Goal: Task Accomplishment & Management: Manage account settings

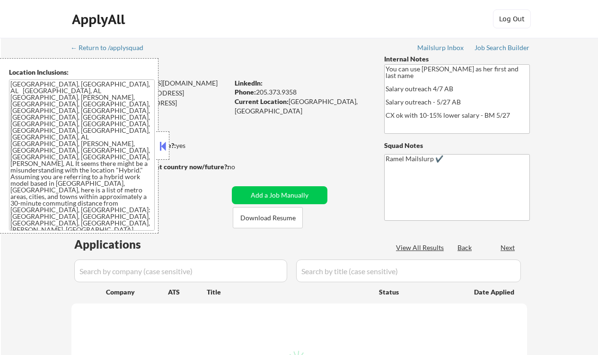
click at [165, 148] on button at bounding box center [162, 146] width 10 height 14
select select ""pending""
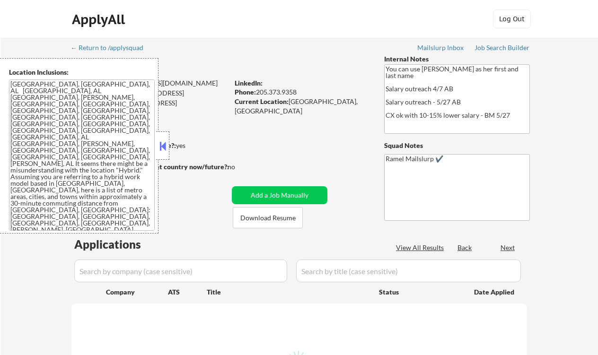
select select ""pending""
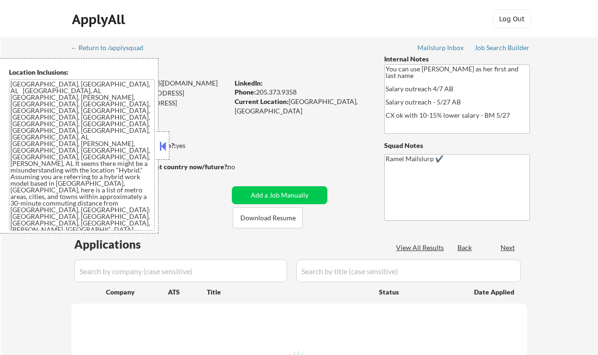
select select ""pending""
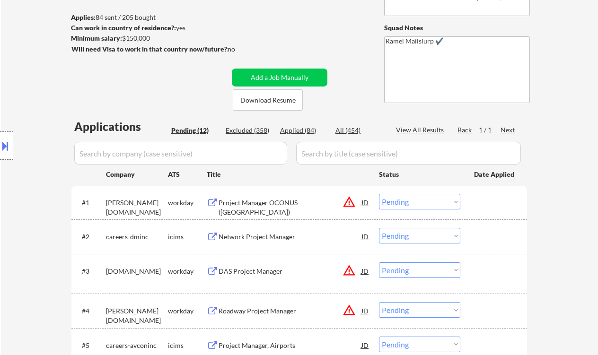
scroll to position [126, 0]
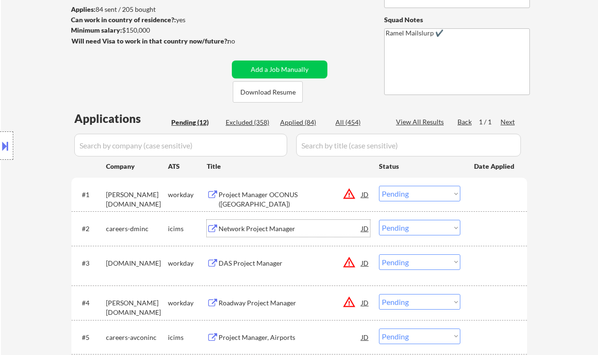
click at [257, 226] on div "Network Project Manager" at bounding box center [289, 228] width 143 height 9
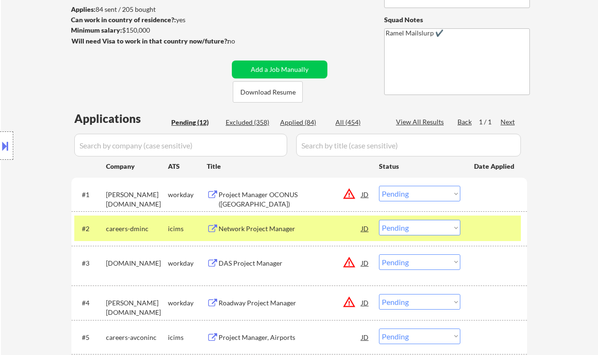
click at [10, 210] on div "Location Inclusions:" at bounding box center [84, 145] width 169 height 175
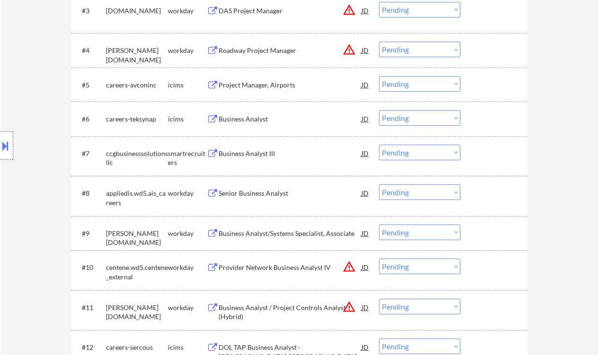
scroll to position [504, 0]
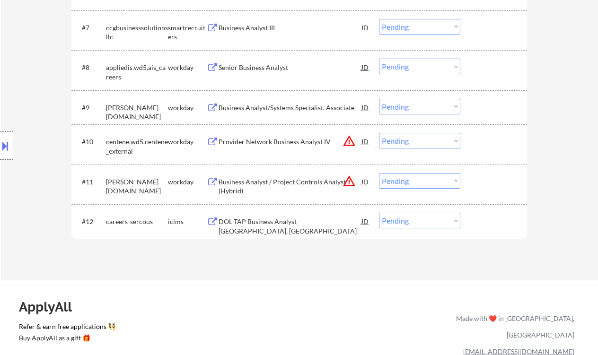
click at [260, 220] on div "DOL TAP Business Analyst - Elizabethtown, KY" at bounding box center [289, 226] width 143 height 18
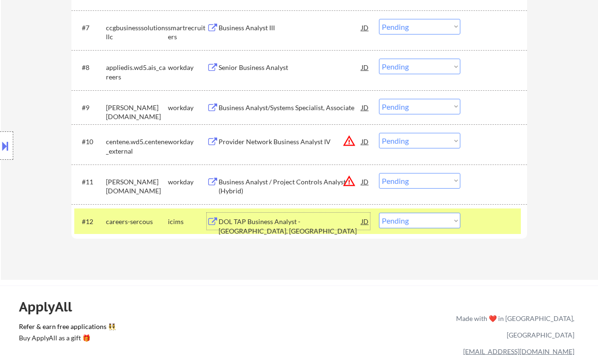
drag, startPoint x: 399, startPoint y: 218, endPoint x: 403, endPoint y: 225, distance: 8.3
click at [399, 218] on select "Choose an option... Pending Applied Excluded (Questions) Excluded (Expired) Exc…" at bounding box center [419, 221] width 81 height 16
select select ""excluded__location_""
click at [379, 213] on select "Choose an option... Pending Applied Excluded (Questions) Excluded (Expired) Exc…" at bounding box center [419, 221] width 81 height 16
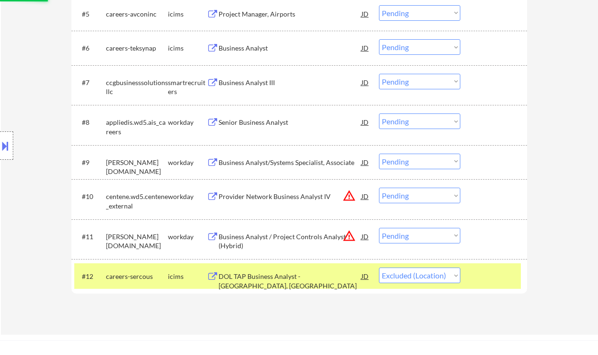
scroll to position [441, 0]
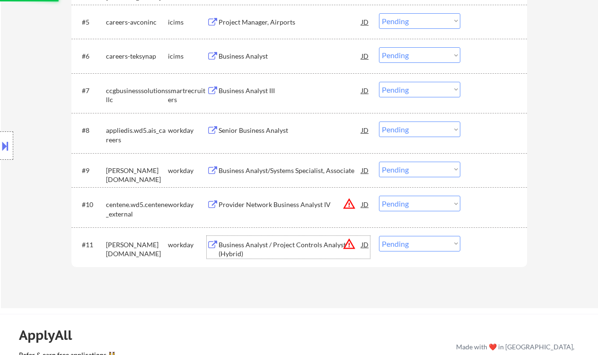
click at [297, 248] on div "Business Analyst / Project Controls Analyst (Hybrid)" at bounding box center [289, 249] width 143 height 18
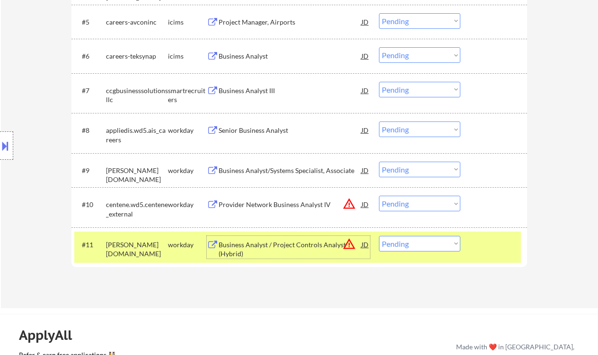
click at [407, 246] on select "Choose an option... Pending Applied Excluded (Questions) Excluded (Expired) Exc…" at bounding box center [419, 244] width 81 height 16
select select ""excluded__bad_match_""
click at [379, 236] on select "Choose an option... Pending Applied Excluded (Questions) Excluded (Expired) Exc…" at bounding box center [419, 244] width 81 height 16
click at [306, 201] on div "Provider Network Business Analyst IV" at bounding box center [289, 204] width 143 height 9
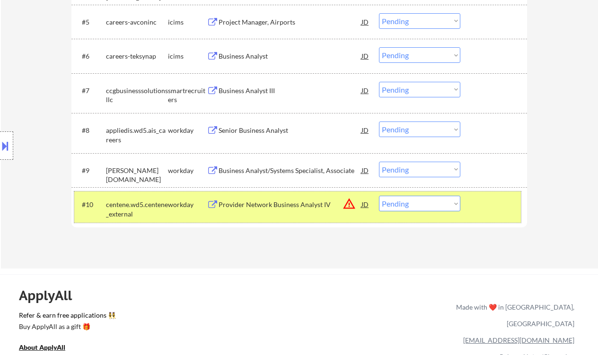
click at [405, 211] on div "#10 centene.wd5.centene_external workday Provider Network Business Analyst IV J…" at bounding box center [297, 206] width 446 height 31
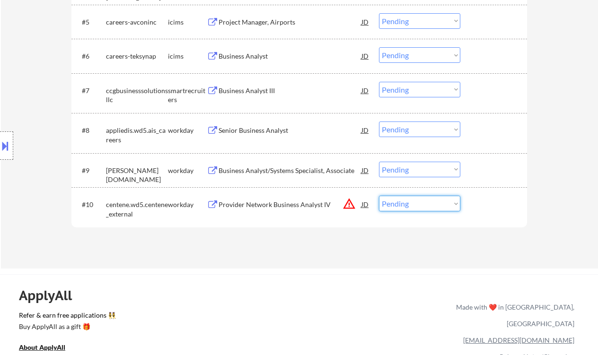
drag, startPoint x: 420, startPoint y: 204, endPoint x: 420, endPoint y: 210, distance: 6.6
click at [420, 204] on select "Choose an option... Pending Applied Excluded (Questions) Excluded (Expired) Exc…" at bounding box center [419, 204] width 81 height 16
select select ""excluded""
click at [379, 196] on select "Choose an option... Pending Applied Excluded (Questions) Excluded (Expired) Exc…" at bounding box center [419, 204] width 81 height 16
click at [295, 170] on div "Business Analyst/Systems Specialist, Associate" at bounding box center [289, 170] width 143 height 9
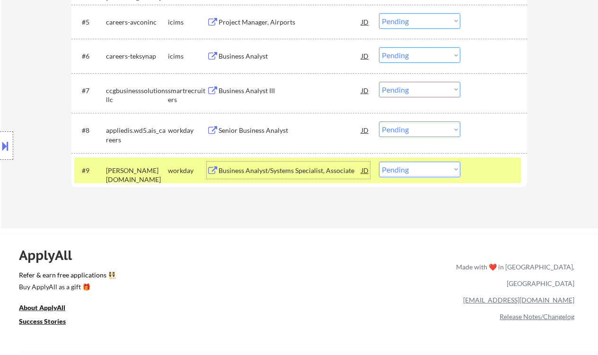
drag, startPoint x: 437, startPoint y: 167, endPoint x: 436, endPoint y: 176, distance: 9.1
click at [437, 167] on select "Choose an option... Pending Applied Excluded (Questions) Excluded (Expired) Exc…" at bounding box center [419, 170] width 81 height 16
select select ""excluded__expired_""
click at [379, 162] on select "Choose an option... Pending Applied Excluded (Questions) Excluded (Expired) Exc…" at bounding box center [419, 170] width 81 height 16
click at [260, 129] on div "Senior Business Analyst" at bounding box center [289, 130] width 143 height 9
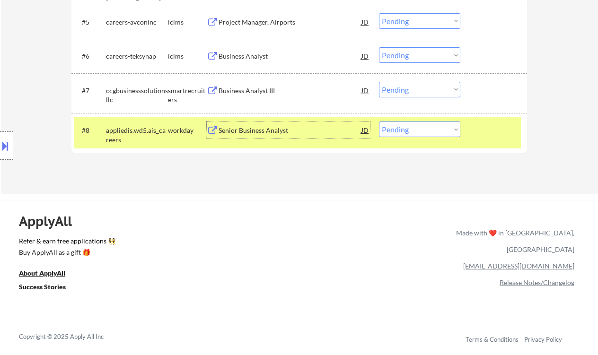
click at [360, 130] on div "Senior Business Analyst" at bounding box center [289, 130] width 143 height 9
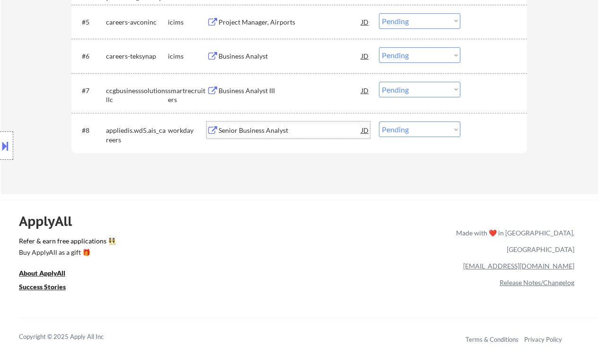
click at [407, 129] on select "Choose an option... Pending Applied Excluded (Questions) Excluded (Expired) Exc…" at bounding box center [419, 129] width 81 height 16
select select ""excluded__bad_match_""
click at [379, 121] on select "Choose an option... Pending Applied Excluded (Questions) Excluded (Expired) Exc…" at bounding box center [419, 129] width 81 height 16
click at [252, 89] on div "Business Analyst III" at bounding box center [289, 90] width 143 height 9
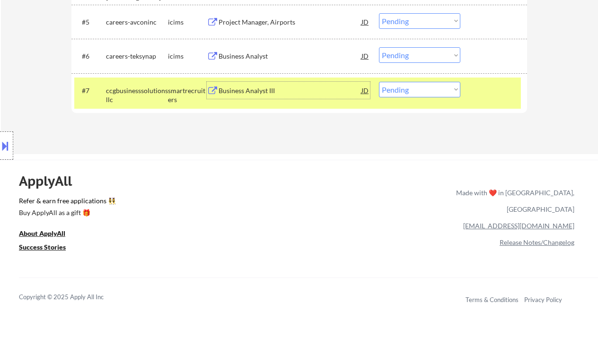
drag, startPoint x: 415, startPoint y: 83, endPoint x: 420, endPoint y: 92, distance: 10.2
click at [415, 83] on select "Choose an option... Pending Applied Excluded (Questions) Excluded (Expired) Exc…" at bounding box center [419, 90] width 81 height 16
select select ""excluded__salary_""
click at [379, 82] on select "Choose an option... Pending Applied Excluded (Questions) Excluded (Expired) Exc…" at bounding box center [419, 90] width 81 height 16
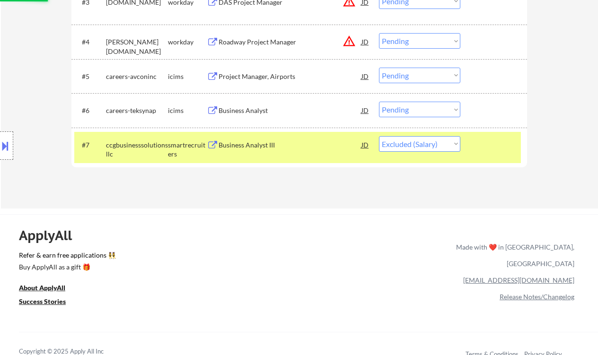
scroll to position [378, 0]
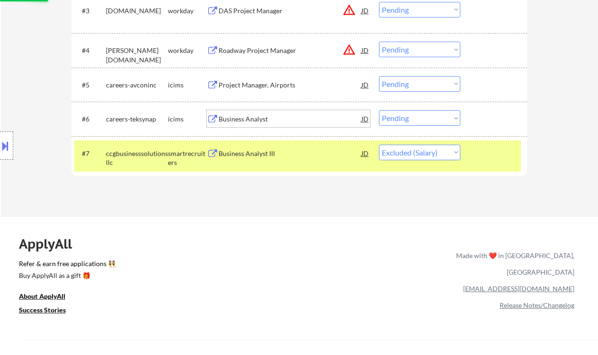
click at [254, 118] on div "Business Analyst" at bounding box center [289, 118] width 143 height 9
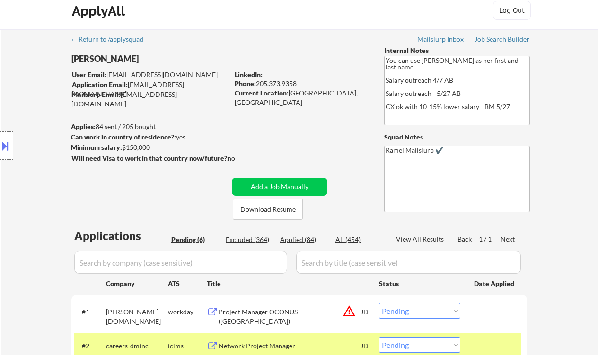
scroll to position [0, 0]
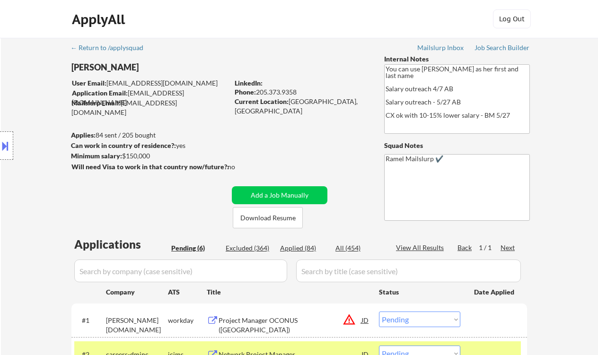
click at [307, 101] on div "Current Location: Birmingham, AL" at bounding box center [301, 106] width 134 height 18
copy div "Birmingham"
drag, startPoint x: 302, startPoint y: 91, endPoint x: 258, endPoint y: 92, distance: 43.5
click at [258, 92] on div "Phone: 205.373.9358" at bounding box center [301, 91] width 134 height 9
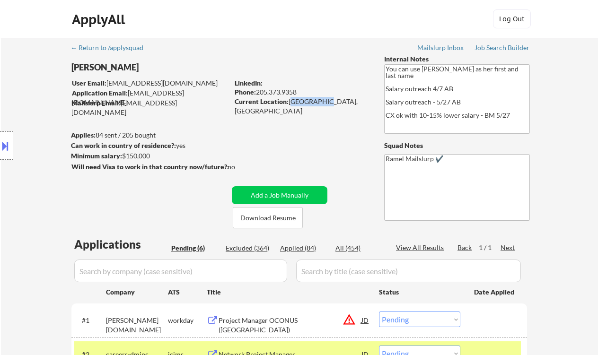
copy div "205.373.9358"
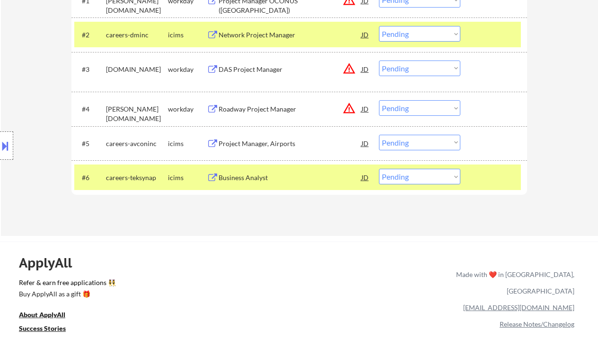
drag, startPoint x: 404, startPoint y: 175, endPoint x: 405, endPoint y: 183, distance: 8.1
click at [404, 176] on select "Choose an option... Pending Applied Excluded (Questions) Excluded (Expired) Exc…" at bounding box center [419, 177] width 81 height 16
select select ""applied""
click at [379, 169] on select "Choose an option... Pending Applied Excluded (Questions) Excluded (Expired) Exc…" at bounding box center [419, 177] width 81 height 16
click at [261, 144] on div "Project Manager, Airports" at bounding box center [289, 143] width 143 height 9
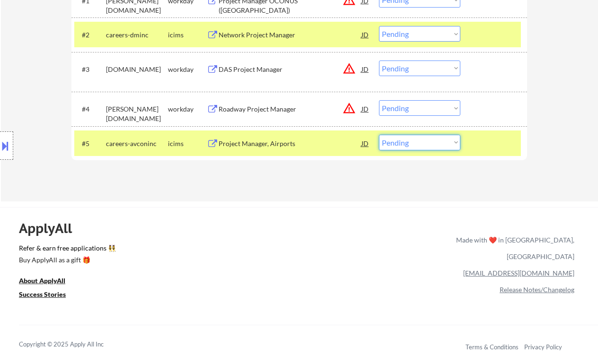
drag, startPoint x: 385, startPoint y: 139, endPoint x: 394, endPoint y: 149, distance: 14.1
click at [385, 139] on select "Choose an option... Pending Applied Excluded (Questions) Excluded (Expired) Exc…" at bounding box center [419, 143] width 81 height 16
select select ""excluded__bad_match_""
click at [379, 135] on select "Choose an option... Pending Applied Excluded (Questions) Excluded (Expired) Exc…" at bounding box center [419, 143] width 81 height 16
click at [259, 114] on div "Roadway Project Manager" at bounding box center [289, 108] width 143 height 17
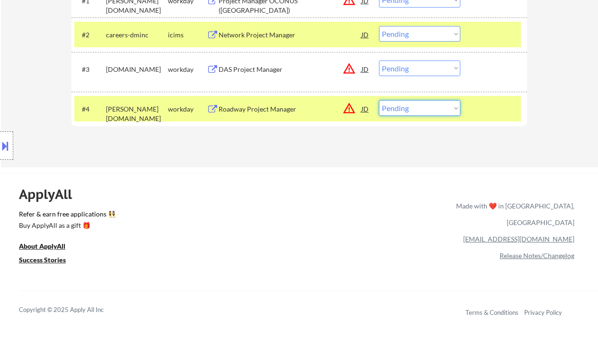
click at [395, 110] on select "Choose an option... Pending Applied Excluded (Questions) Excluded (Expired) Exc…" at bounding box center [419, 108] width 81 height 16
select select ""excluded__bad_match_""
click at [379, 100] on select "Choose an option... Pending Applied Excluded (Questions) Excluded (Expired) Exc…" at bounding box center [419, 108] width 81 height 16
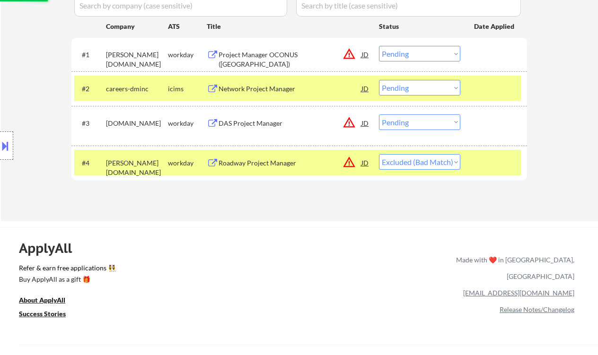
scroll to position [257, 0]
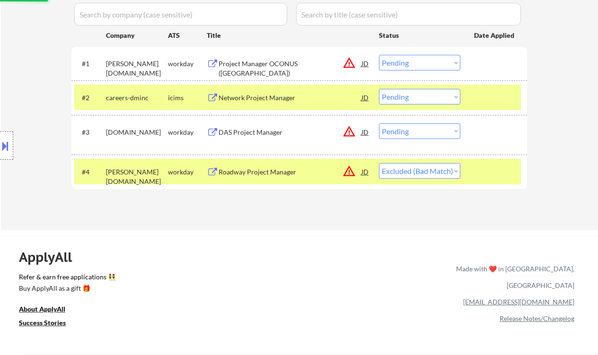
click at [260, 140] on div "#3 motorolasolutions.wd5.careers workday DAS Project Manager JD warning_amber C…" at bounding box center [297, 134] width 446 height 31
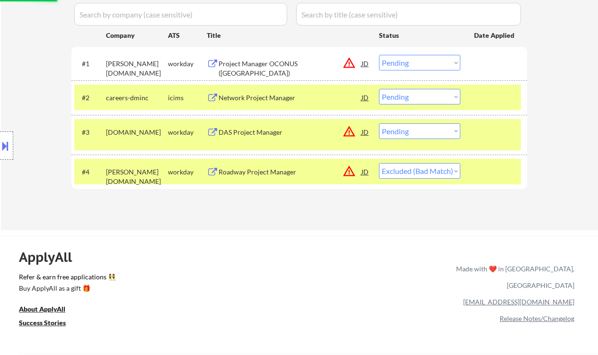
click at [265, 124] on div "DAS Project Manager" at bounding box center [289, 131] width 143 height 17
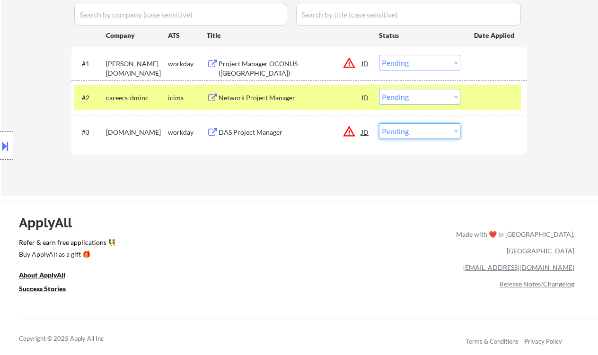
click at [400, 136] on select "Choose an option... Pending Applied Excluded (Questions) Excluded (Expired) Exc…" at bounding box center [419, 131] width 81 height 16
select select ""excluded__bad_match_""
click at [379, 123] on select "Choose an option... Pending Applied Excluded (Questions) Excluded (Expired) Exc…" at bounding box center [419, 131] width 81 height 16
click at [268, 104] on div "Network Project Manager" at bounding box center [289, 97] width 143 height 17
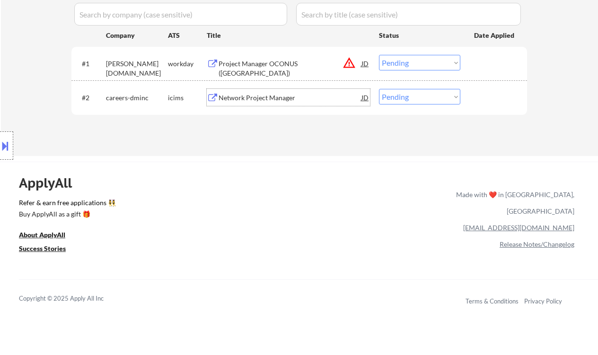
click at [399, 98] on select "Choose an option... Pending Applied Excluded (Questions) Excluded (Expired) Exc…" at bounding box center [419, 97] width 81 height 16
select select ""excluded__bad_match_""
click at [379, 89] on select "Choose an option... Pending Applied Excluded (Questions) Excluded (Expired) Exc…" at bounding box center [419, 97] width 81 height 16
click at [389, 68] on select "Choose an option... Pending Applied Excluded (Questions) Excluded (Expired) Exc…" at bounding box center [419, 63] width 81 height 16
select select ""excluded__location_""
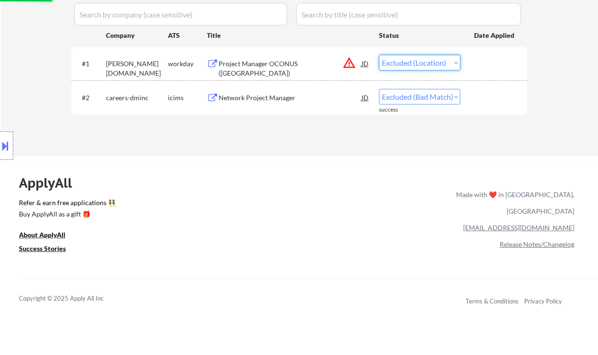
click at [379, 55] on select "Choose an option... Pending Applied Excluded (Questions) Excluded (Expired) Exc…" at bounding box center [419, 63] width 81 height 16
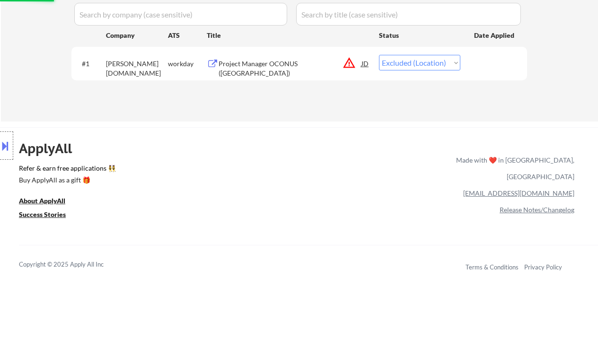
scroll to position [68, 0]
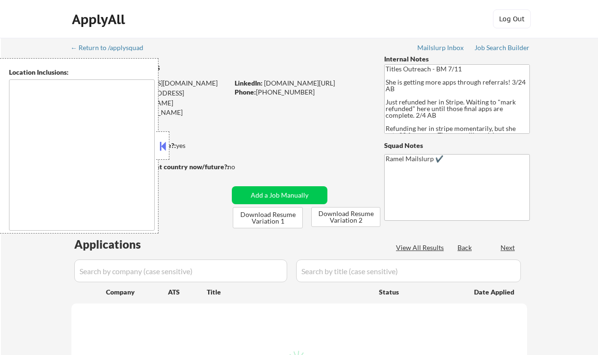
type textarea "Denver, CO Lakewood, CO Aurora, CO Englewood, CO Littleton, CO Wheat Ridge, CO …"
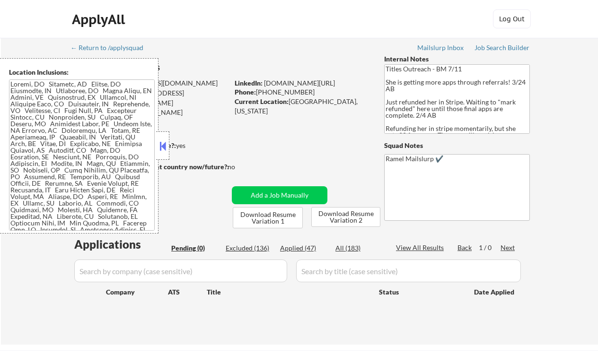
click at [164, 147] on button at bounding box center [162, 146] width 10 height 14
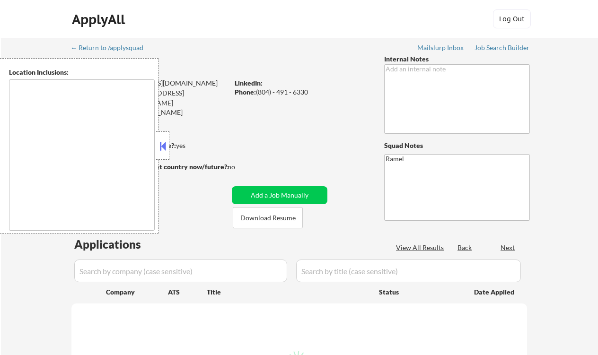
type textarea "[PERSON_NAME], [GEOGRAPHIC_DATA], [GEOGRAPHIC_DATA], [GEOGRAPHIC_DATA] [GEOGRAP…"
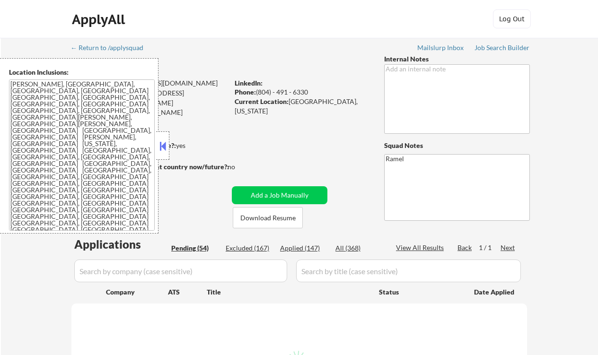
click at [167, 146] on button at bounding box center [162, 146] width 10 height 14
select select ""pending""
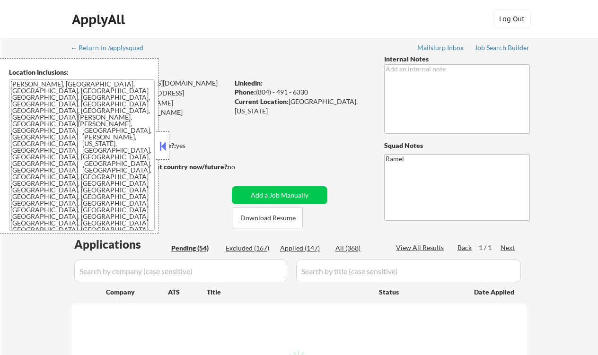
select select ""pending""
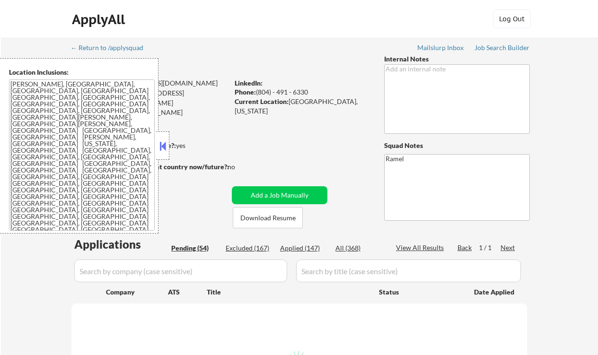
select select ""pending""
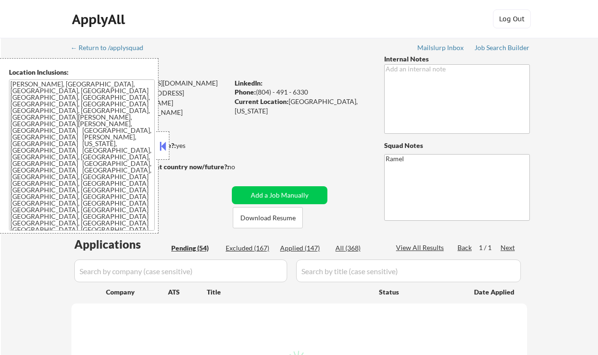
select select ""pending""
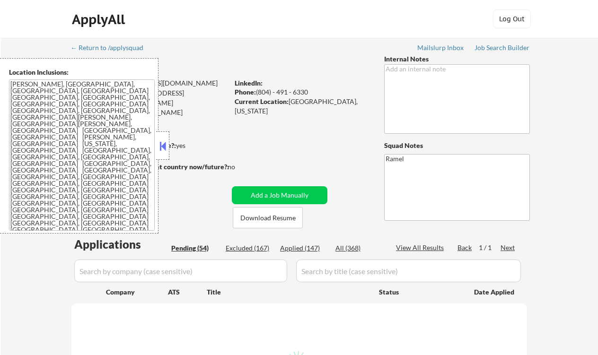
select select ""pending""
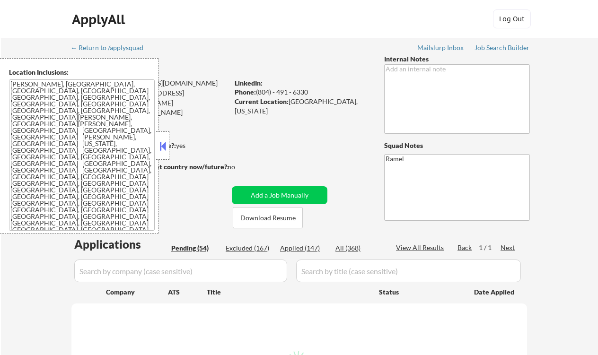
select select ""pending""
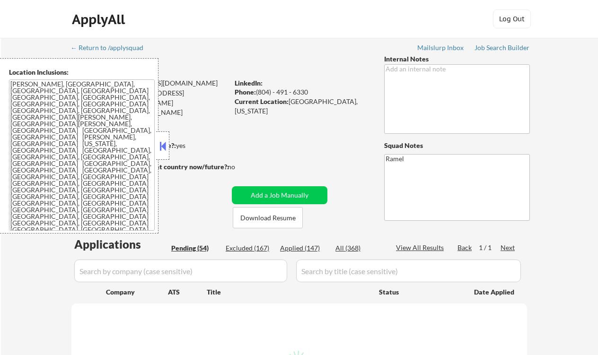
select select ""pending""
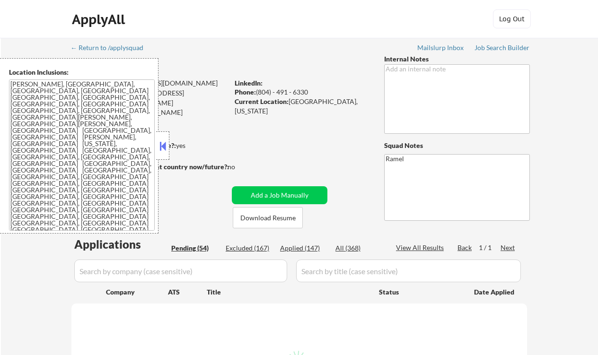
select select ""pending""
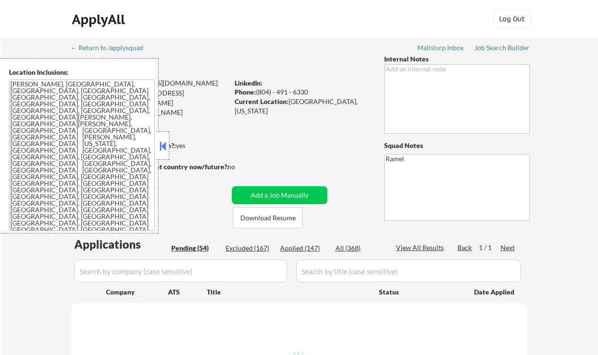
select select ""pending""
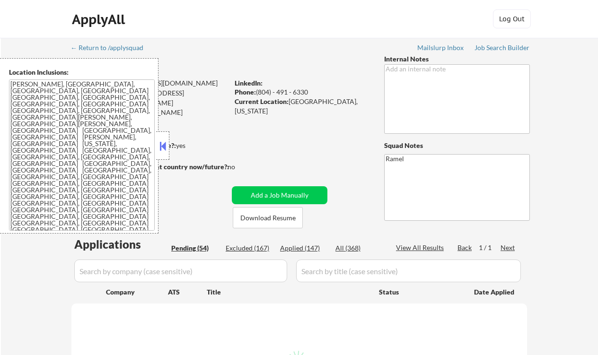
select select ""pending""
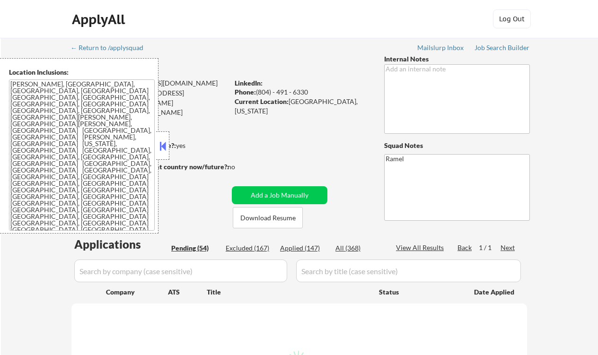
select select ""pending""
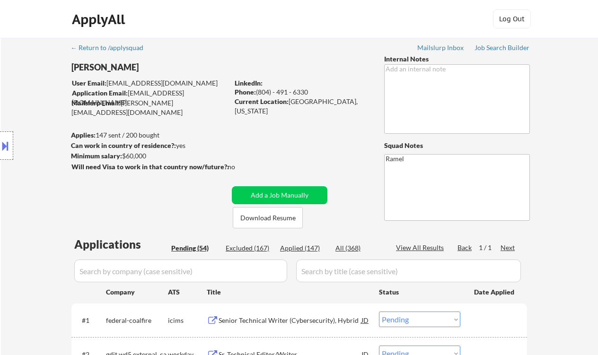
click at [6, 149] on button at bounding box center [5, 146] width 10 height 16
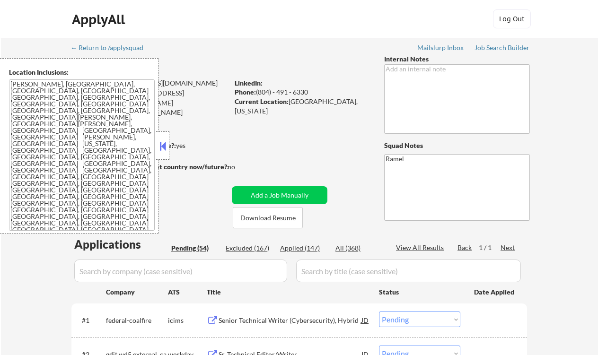
click at [163, 147] on button at bounding box center [162, 146] width 10 height 14
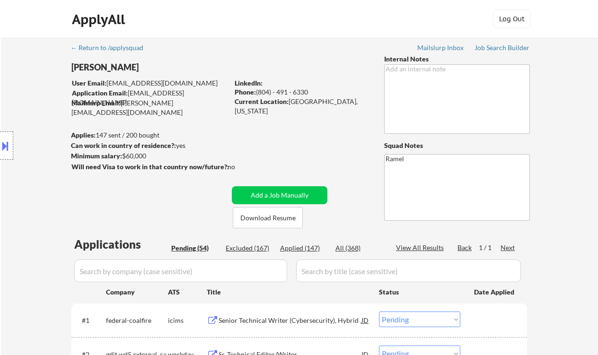
click at [23, 84] on div "Location Inclusions: [PERSON_NAME], [GEOGRAPHIC_DATA] [GEOGRAPHIC_DATA], [GEOGR…" at bounding box center [84, 145] width 169 height 175
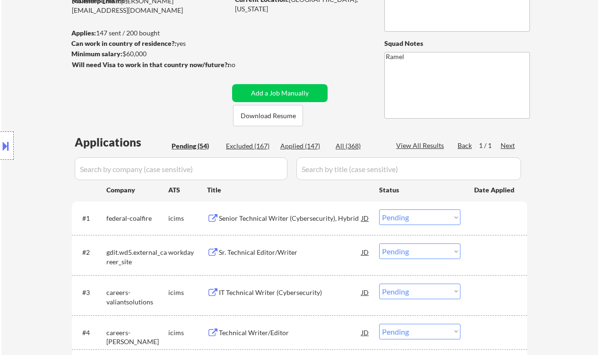
scroll to position [189, 0]
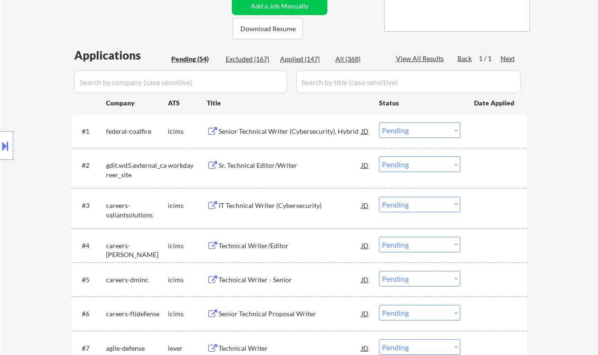
click at [296, 134] on div "Senior Technical Writer (Cybersecurity), Hybrid" at bounding box center [289, 131] width 143 height 9
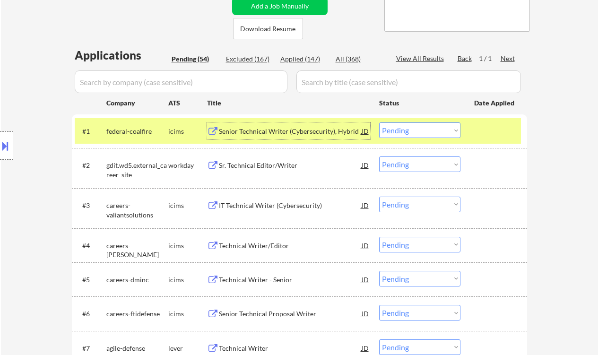
click at [406, 130] on select "Choose an option... Pending Applied Excluded (Questions) Excluded (Expired) Exc…" at bounding box center [419, 130] width 81 height 16
click at [379, 122] on select "Choose an option... Pending Applied Excluded (Questions) Excluded (Expired) Exc…" at bounding box center [419, 130] width 81 height 16
click at [264, 166] on div "Sr. Technical Editor/Writer" at bounding box center [290, 165] width 143 height 9
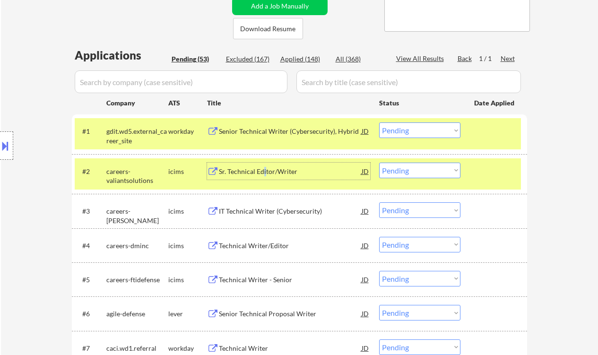
click at [412, 123] on select "Choose an option... Pending Applied Excluded (Questions) Excluded (Expired) Exc…" at bounding box center [419, 130] width 81 height 16
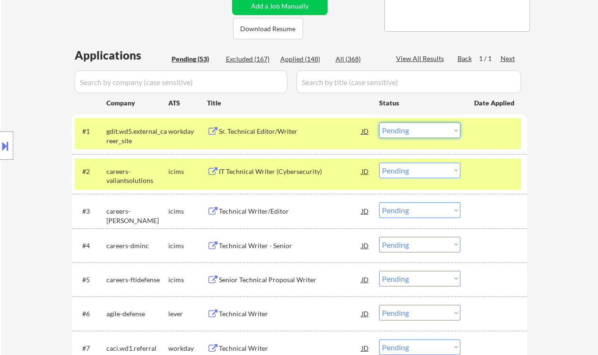
click at [406, 135] on select "Choose an option... Pending Applied Excluded (Questions) Excluded (Expired) Exc…" at bounding box center [419, 130] width 81 height 16
drag, startPoint x: 401, startPoint y: 125, endPoint x: 401, endPoint y: 130, distance: 5.2
click at [401, 125] on select "Choose an option... Pending Applied Excluded (Questions) Excluded (Expired) Exc…" at bounding box center [419, 130] width 81 height 16
click at [379, 122] on select "Choose an option... Pending Applied Excluded (Questions) Excluded (Expired) Exc…" at bounding box center [419, 130] width 81 height 16
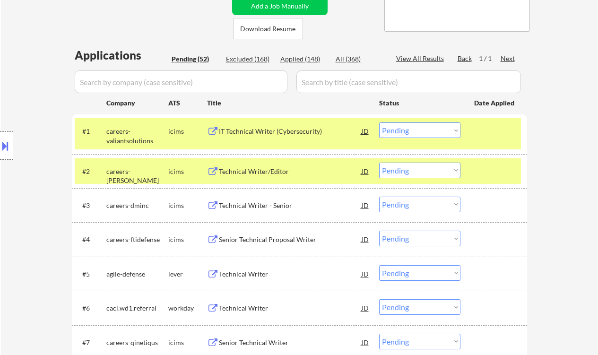
click at [263, 135] on div "IT Technical Writer (Cybersecurity)" at bounding box center [290, 131] width 143 height 9
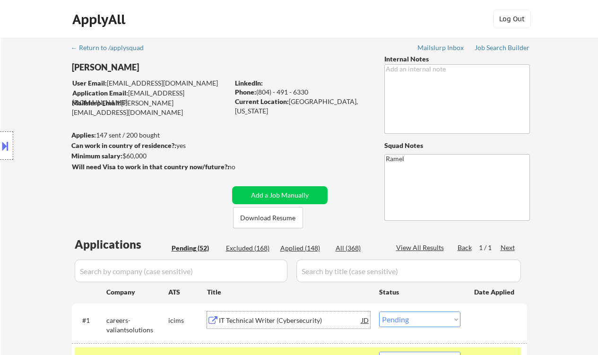
scroll to position [126, 0]
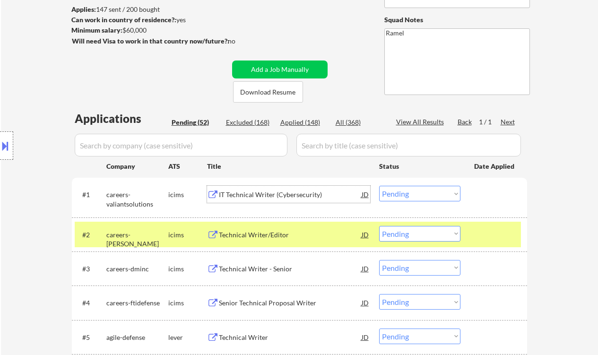
click at [419, 200] on select "Choose an option... Pending Applied Excluded (Questions) Excluded (Expired) Exc…" at bounding box center [419, 194] width 81 height 16
click at [379, 186] on select "Choose an option... Pending Applied Excluded (Questions) Excluded (Expired) Exc…" at bounding box center [419, 194] width 81 height 16
click at [276, 233] on div "Technical Writer/Editor" at bounding box center [290, 234] width 143 height 9
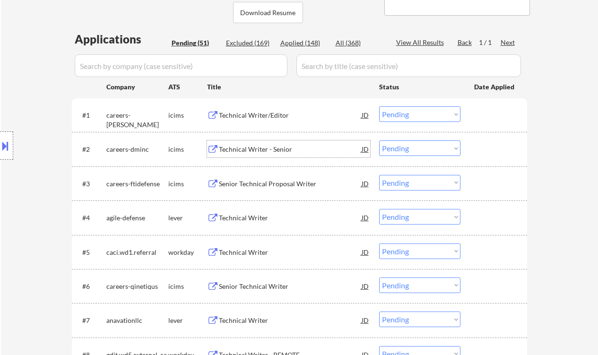
scroll to position [189, 0]
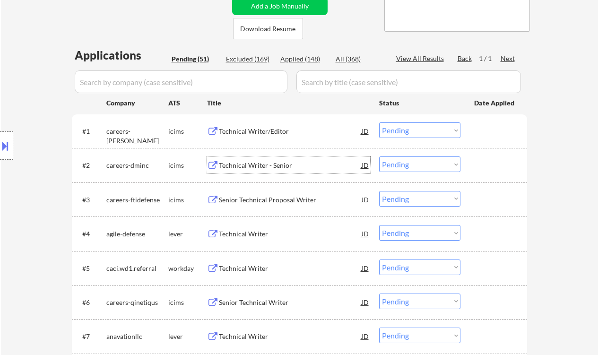
click at [404, 130] on select "Choose an option... Pending Applied Excluded (Questions) Excluded (Expired) Exc…" at bounding box center [419, 130] width 81 height 16
drag, startPoint x: 418, startPoint y: 130, endPoint x: 425, endPoint y: 138, distance: 10.1
click at [418, 130] on select "Choose an option... Pending Applied Excluded (Questions) Excluded (Expired) Exc…" at bounding box center [419, 130] width 81 height 16
click at [379, 122] on select "Choose an option... Pending Applied Excluded (Questions) Excluded (Expired) Exc…" at bounding box center [419, 130] width 81 height 16
click at [284, 165] on div "Technical Writer - Senior" at bounding box center [290, 165] width 143 height 9
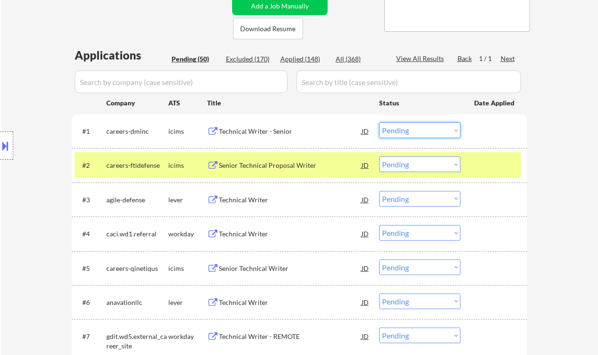
drag, startPoint x: 408, startPoint y: 128, endPoint x: 429, endPoint y: 138, distance: 23.3
click at [408, 128] on select "Choose an option... Pending Applied Excluded (Questions) Excluded (Expired) Exc…" at bounding box center [419, 130] width 81 height 16
click at [379, 122] on select "Choose an option... Pending Applied Excluded (Questions) Excluded (Expired) Exc…" at bounding box center [419, 130] width 81 height 16
click at [268, 163] on div "Senior Technical Proposal Writer" at bounding box center [290, 165] width 143 height 9
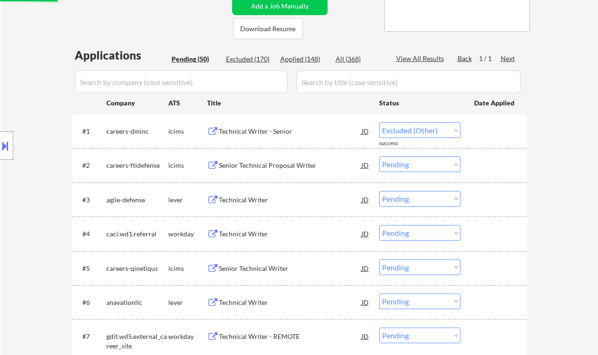
select select ""pending""
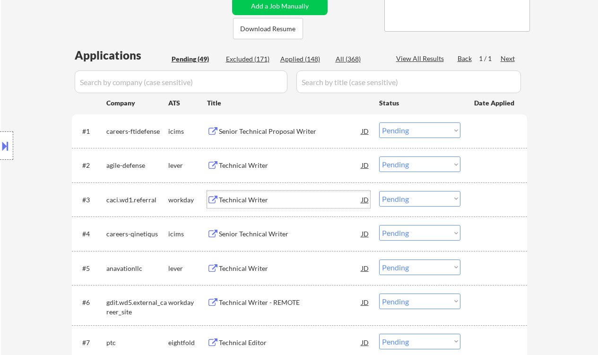
click at [251, 202] on div "Technical Writer" at bounding box center [290, 199] width 143 height 9
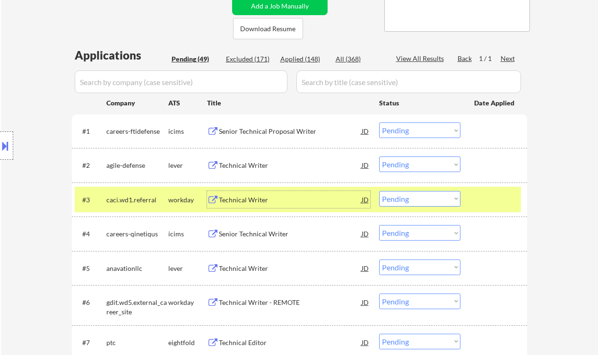
click at [249, 165] on div "Technical Writer" at bounding box center [290, 165] width 143 height 9
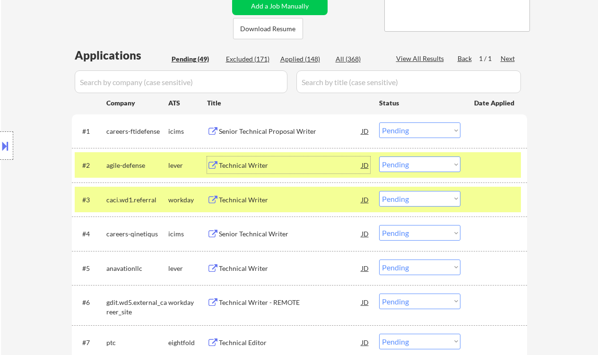
scroll to position [252, 0]
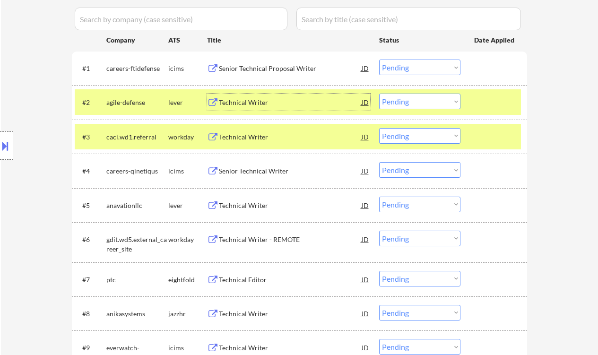
click at [255, 208] on div "Technical Writer" at bounding box center [290, 205] width 143 height 9
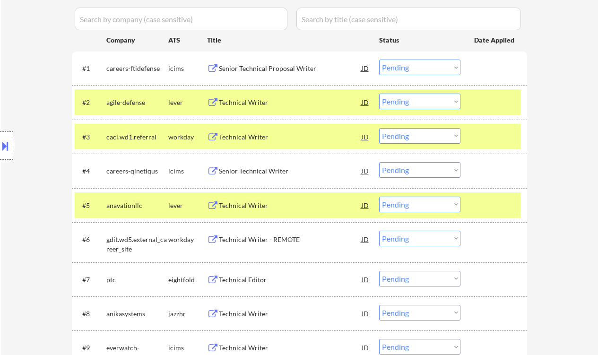
click at [9, 143] on button at bounding box center [5, 146] width 10 height 16
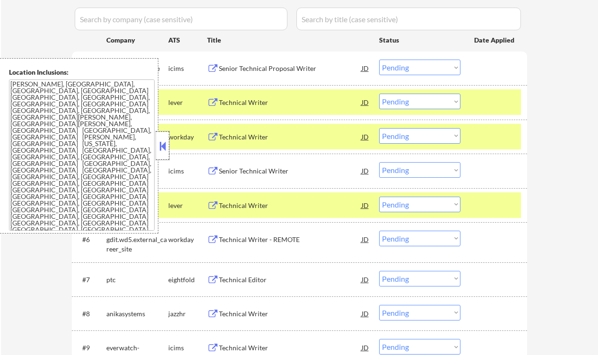
click at [157, 144] on div at bounding box center [162, 145] width 13 height 28
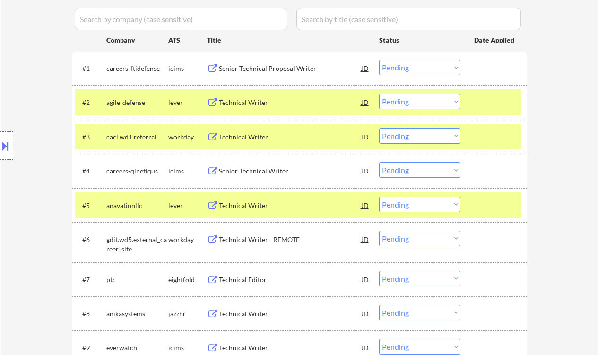
click at [401, 207] on select "Choose an option... Pending Applied Excluded (Questions) Excluded (Expired) Exc…" at bounding box center [419, 205] width 81 height 16
click at [379, 197] on select "Choose an option... Pending Applied Excluded (Questions) Excluded (Expired) Exc…" at bounding box center [419, 205] width 81 height 16
click at [246, 167] on div "Senior Technical Writer" at bounding box center [290, 170] width 143 height 9
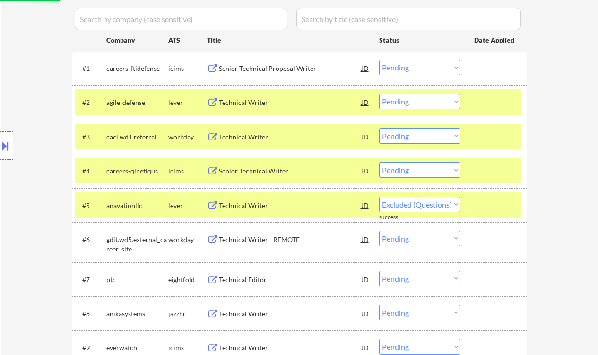
select select ""pending""
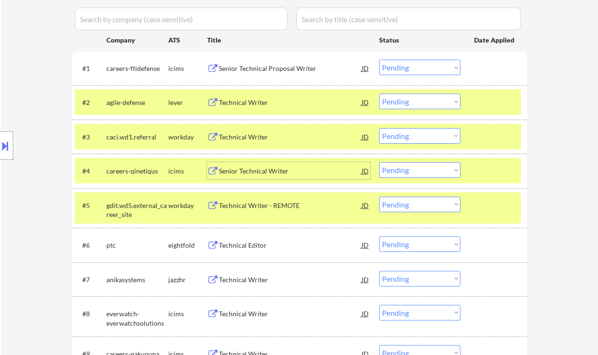
click at [422, 173] on select "Choose an option... Pending Applied Excluded (Questions) Excluded (Expired) Exc…" at bounding box center [419, 170] width 81 height 16
click at [379, 162] on select "Choose an option... Pending Applied Excluded (Questions) Excluded (Expired) Exc…" at bounding box center [419, 170] width 81 height 16
click at [267, 207] on div "Technical Writer - REMOTE" at bounding box center [290, 205] width 143 height 9
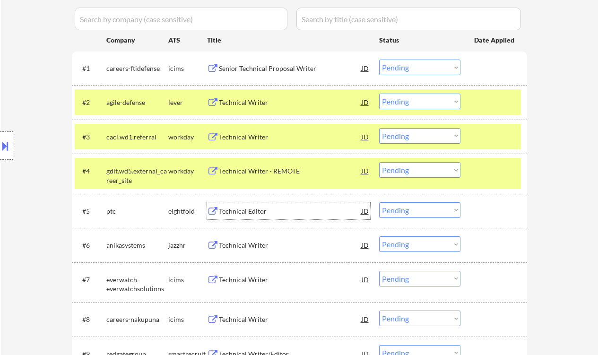
click at [416, 170] on select "Choose an option... Pending Applied Excluded (Questions) Excluded (Expired) Exc…" at bounding box center [419, 170] width 81 height 16
click at [379, 162] on select "Choose an option... Pending Applied Excluded (Questions) Excluded (Expired) Exc…" at bounding box center [419, 170] width 81 height 16
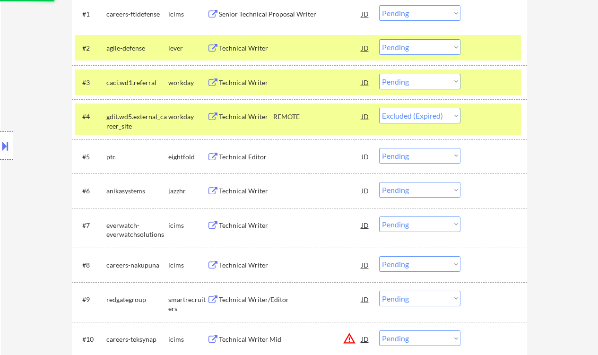
scroll to position [315, 0]
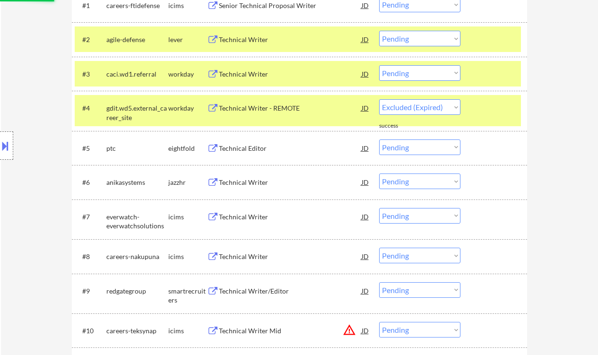
click at [245, 181] on div "Technical Writer" at bounding box center [290, 182] width 143 height 9
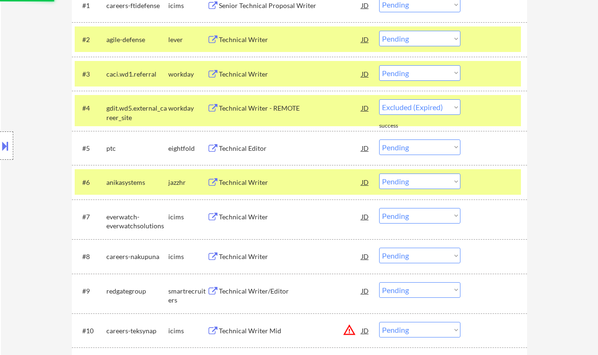
select select ""pending""
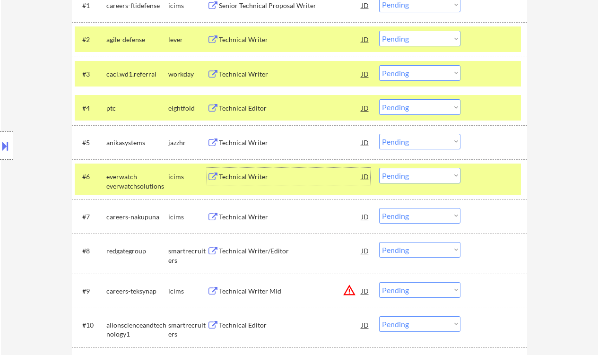
click at [416, 146] on select "Choose an option... Pending Applied Excluded (Questions) Excluded (Expired) Exc…" at bounding box center [419, 142] width 81 height 16
click at [379, 134] on select "Choose an option... Pending Applied Excluded (Questions) Excluded (Expired) Exc…" at bounding box center [419, 142] width 81 height 16
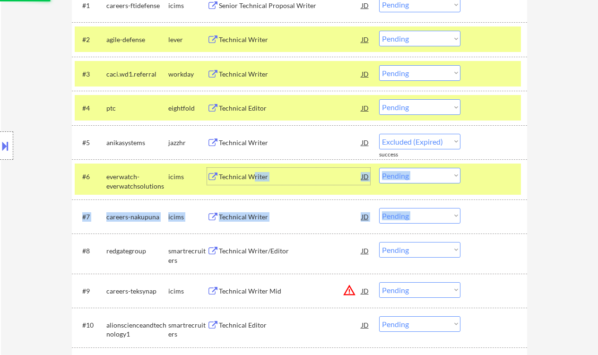
drag, startPoint x: 251, startPoint y: 179, endPoint x: 310, endPoint y: 201, distance: 63.1
select select ""pending""
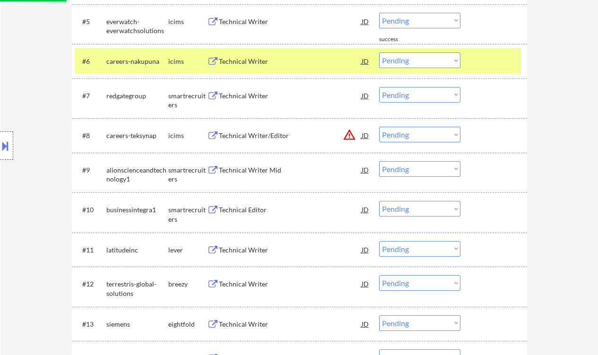
scroll to position [441, 0]
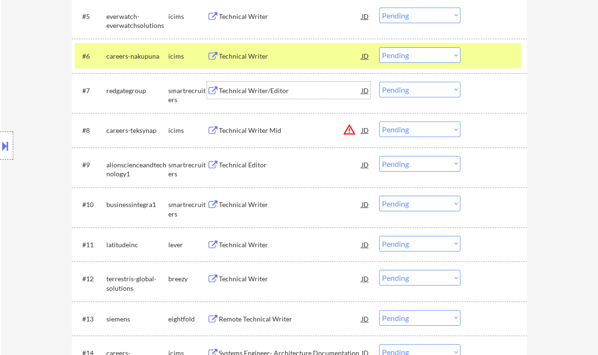
click at [255, 90] on div "Technical Writer/Editor" at bounding box center [290, 90] width 143 height 9
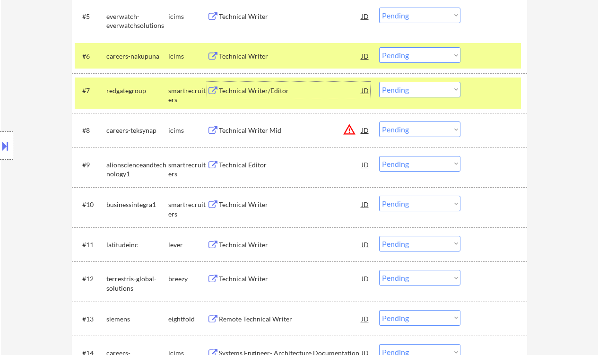
drag, startPoint x: 424, startPoint y: 90, endPoint x: 429, endPoint y: 94, distance: 6.6
click at [424, 90] on select "Choose an option... Pending Applied Excluded (Questions) Excluded (Expired) Exc…" at bounding box center [419, 90] width 81 height 16
click at [15, 78] on div "Location Inclusions: [PERSON_NAME], [GEOGRAPHIC_DATA] [GEOGRAPHIC_DATA], [GEOGR…" at bounding box center [84, 145] width 169 height 175
click at [247, 169] on div "Technical Editor" at bounding box center [290, 164] width 143 height 9
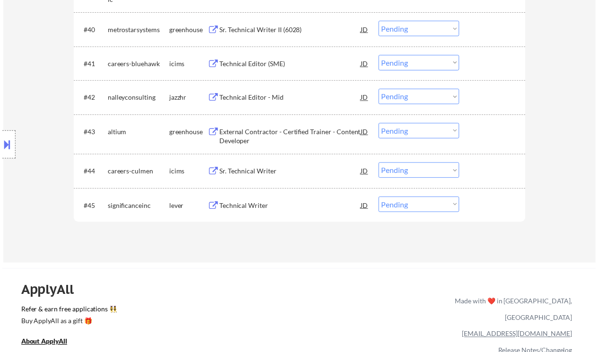
scroll to position [1702, 0]
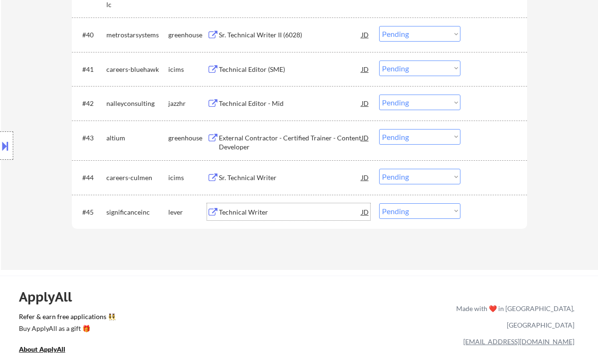
click at [243, 211] on div "Technical Writer" at bounding box center [290, 212] width 143 height 9
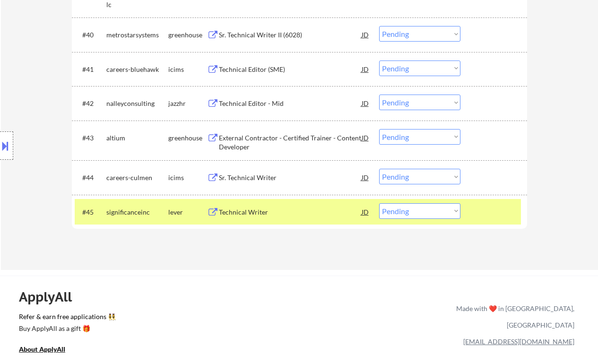
click at [9, 149] on button at bounding box center [5, 146] width 10 height 16
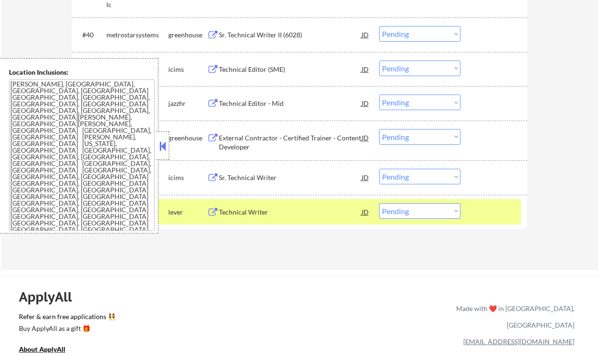
click at [159, 148] on button at bounding box center [162, 146] width 10 height 14
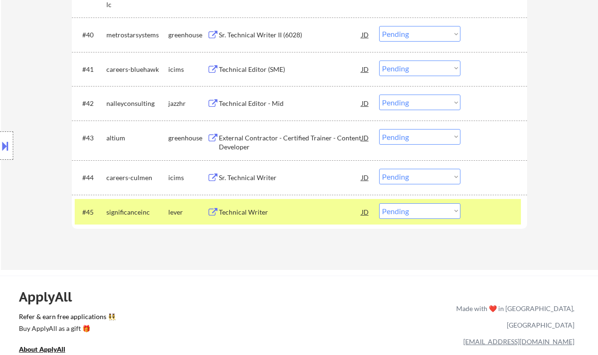
drag, startPoint x: 412, startPoint y: 221, endPoint x: 410, endPoint y: 215, distance: 5.8
click at [412, 220] on div "#45 significanceinc lever Technical Writer JD warning_amber Choose an option...…" at bounding box center [298, 212] width 446 height 26
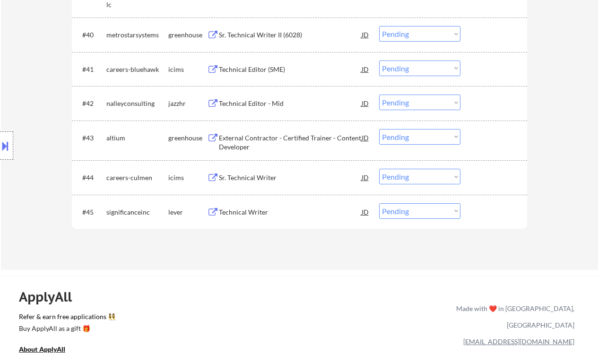
click at [410, 215] on select "Choose an option... Pending Applied Excluded (Questions) Excluded (Expired) Exc…" at bounding box center [419, 211] width 81 height 16
select select ""applied""
click at [379, 203] on select "Choose an option... Pending Applied Excluded (Questions) Excluded (Expired) Exc…" at bounding box center [419, 211] width 81 height 16
click at [282, 137] on div "External Contractor - Certified Trainer - Content Developer" at bounding box center [290, 142] width 143 height 18
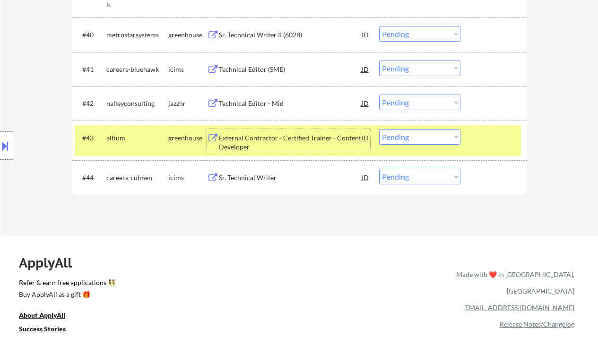
click at [399, 139] on select "Choose an option... Pending Applied Excluded (Questions) Excluded (Expired) Exc…" at bounding box center [419, 137] width 81 height 16
click at [379, 129] on select "Choose an option... Pending Applied Excluded (Questions) Excluded (Expired) Exc…" at bounding box center [419, 137] width 81 height 16
click at [270, 180] on div "Sr. Technical Writer" at bounding box center [290, 177] width 143 height 9
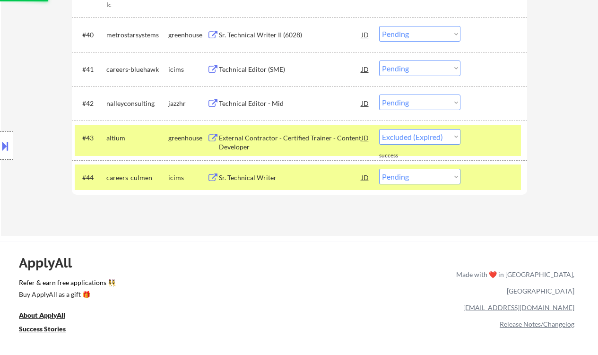
select select ""pending""
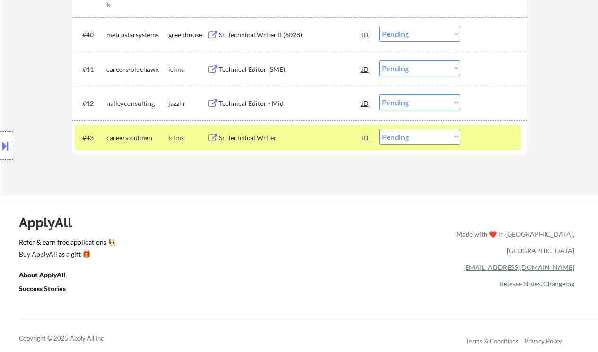
click at [263, 104] on div "Technical Editor - Mid" at bounding box center [290, 103] width 143 height 9
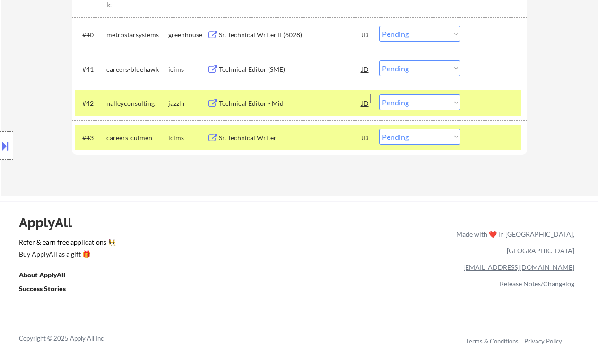
drag, startPoint x: 413, startPoint y: 98, endPoint x: 422, endPoint y: 109, distance: 14.4
click at [413, 98] on select "Choose an option... Pending Applied Excluded (Questions) Excluded (Expired) Exc…" at bounding box center [419, 103] width 81 height 16
click at [379, 95] on select "Choose an option... Pending Applied Excluded (Questions) Excluded (Expired) Exc…" at bounding box center [419, 103] width 81 height 16
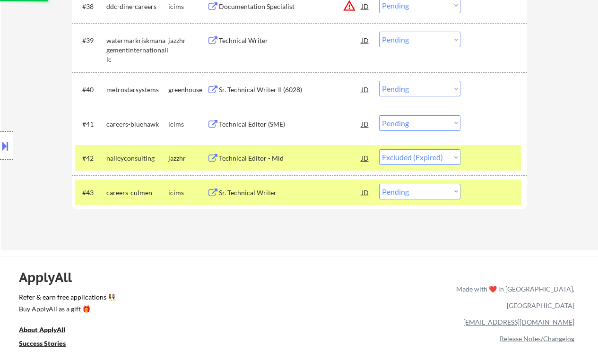
scroll to position [1639, 0]
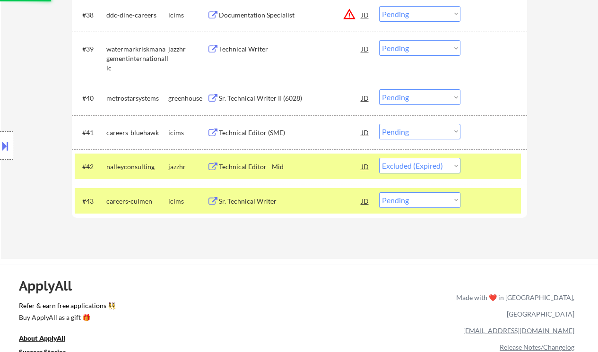
click at [237, 96] on div "Sr. Technical Writer II (6028)" at bounding box center [290, 98] width 143 height 9
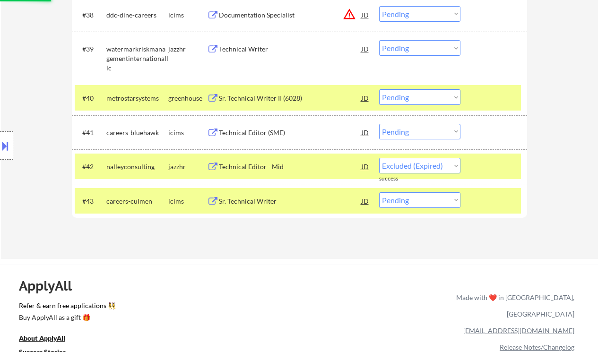
select select ""pending""
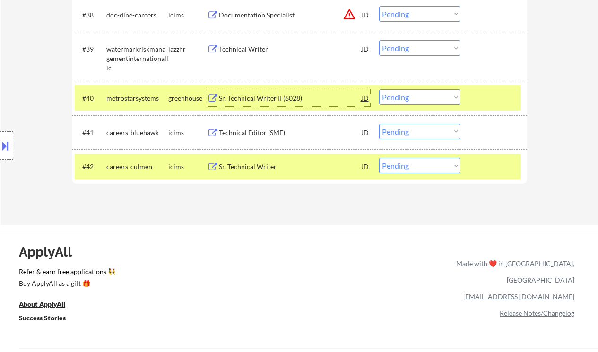
click at [401, 99] on select "Choose an option... Pending Applied Excluded (Questions) Excluded (Expired) Exc…" at bounding box center [419, 97] width 81 height 16
click at [379, 89] on select "Choose an option... Pending Applied Excluded (Questions) Excluded (Expired) Exc…" at bounding box center [419, 97] width 81 height 16
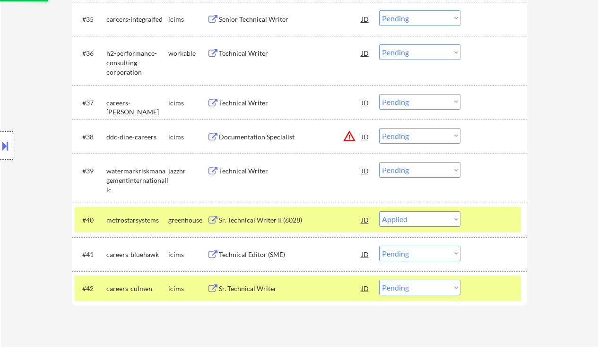
scroll to position [1513, 0]
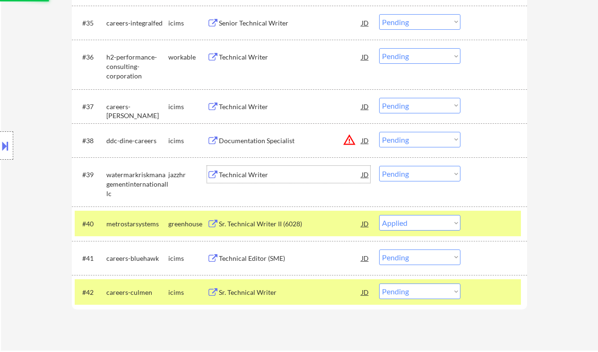
click at [256, 170] on div "Technical Writer" at bounding box center [290, 174] width 143 height 9
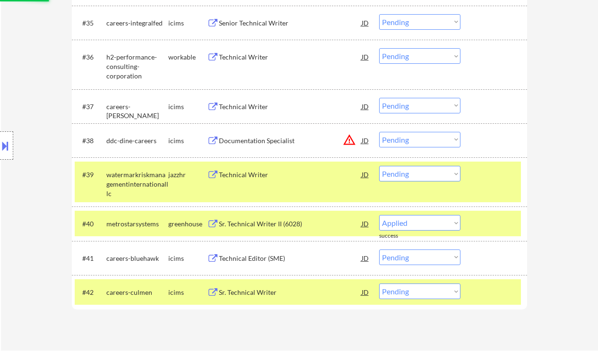
select select ""pending""
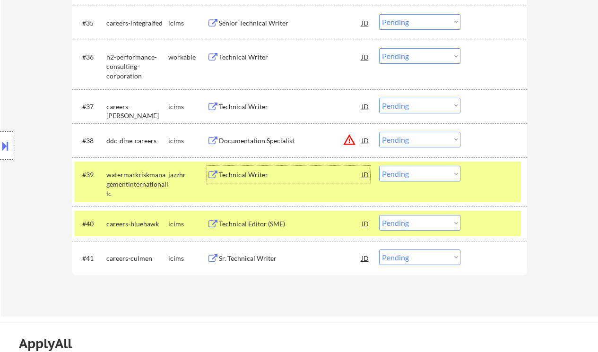
drag, startPoint x: 420, startPoint y: 167, endPoint x: 421, endPoint y: 174, distance: 6.8
click at [420, 167] on select "Choose an option... Pending Applied Excluded (Questions) Excluded (Expired) Exc…" at bounding box center [419, 174] width 81 height 16
drag, startPoint x: 421, startPoint y: 174, endPoint x: 422, endPoint y: 178, distance: 4.8
click at [421, 174] on select "Choose an option... Pending Applied Excluded (Questions) Excluded (Expired) Exc…" at bounding box center [419, 174] width 81 height 16
drag, startPoint x: 423, startPoint y: 174, endPoint x: 422, endPoint y: 179, distance: 5.3
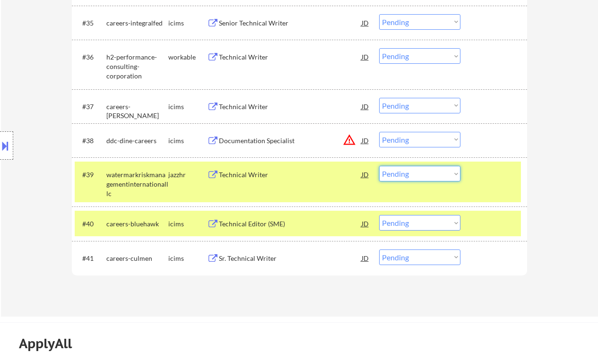
click at [422, 175] on select "Choose an option... Pending Applied Excluded (Questions) Excluded (Expired) Exc…" at bounding box center [419, 174] width 81 height 16
click at [379, 166] on select "Choose an option... Pending Applied Excluded (Questions) Excluded (Expired) Exc…" at bounding box center [419, 174] width 81 height 16
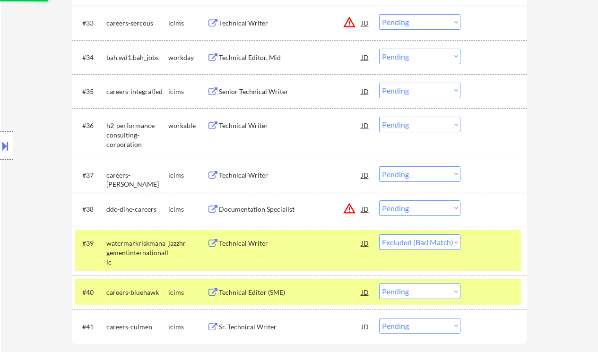
scroll to position [1387, 0]
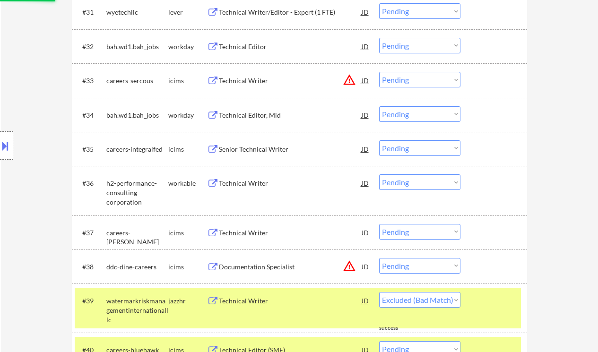
select select ""pending""
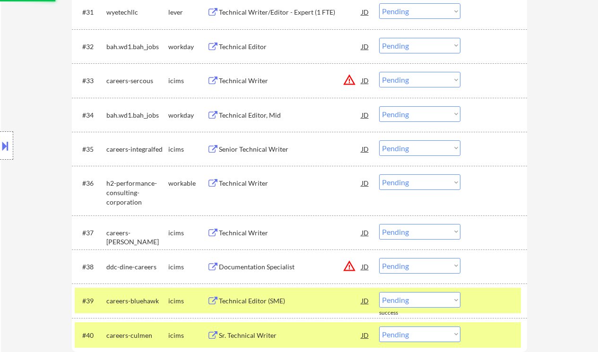
click at [258, 182] on div "Technical Writer" at bounding box center [290, 183] width 143 height 9
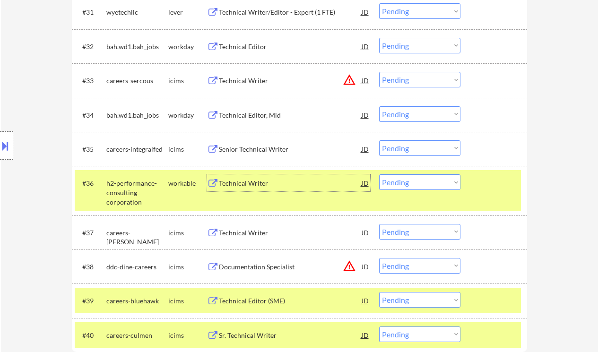
scroll to position [1324, 0]
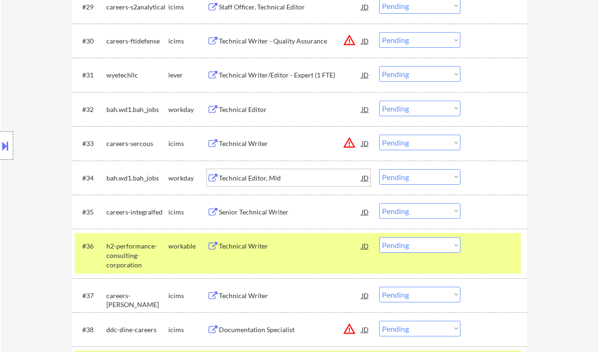
click at [240, 179] on div "Technical Editor, Mid" at bounding box center [290, 178] width 143 height 9
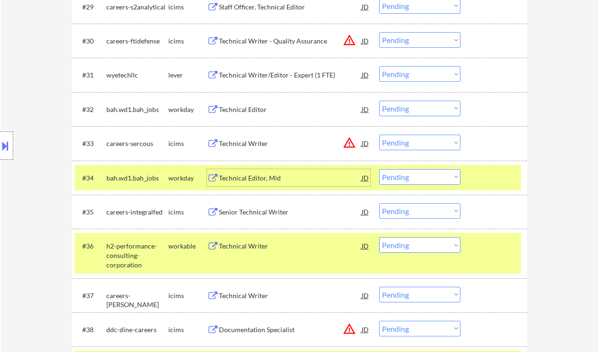
drag, startPoint x: 420, startPoint y: 177, endPoint x: 433, endPoint y: 184, distance: 14.2
click at [420, 177] on select "Choose an option... Pending Applied Excluded (Questions) Excluded (Expired) Exc…" at bounding box center [419, 177] width 81 height 16
click at [379, 169] on select "Choose an option... Pending Applied Excluded (Questions) Excluded (Expired) Exc…" at bounding box center [419, 177] width 81 height 16
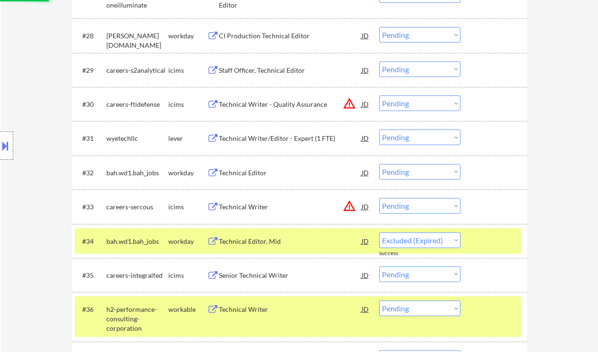
click at [255, 174] on div "Technical Editor" at bounding box center [290, 172] width 143 height 9
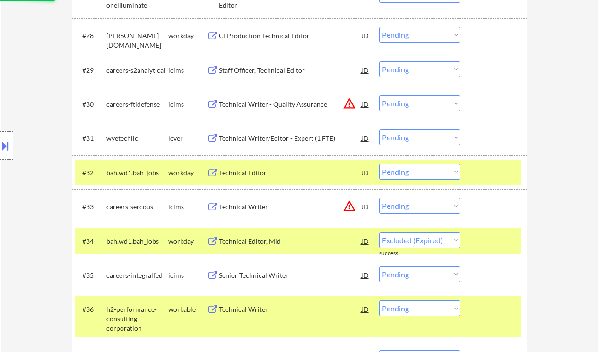
select select ""pending""
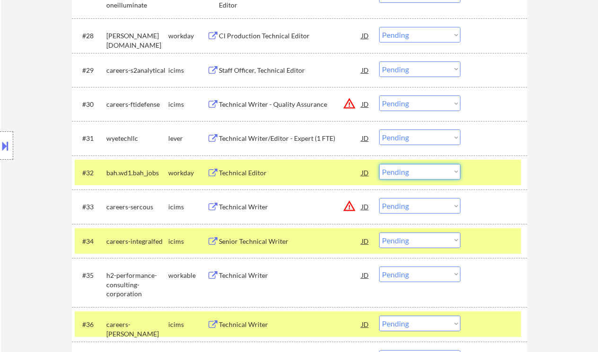
drag, startPoint x: 425, startPoint y: 175, endPoint x: 434, endPoint y: 179, distance: 9.7
click at [425, 175] on select "Choose an option... Pending Applied Excluded (Questions) Excluded (Expired) Exc…" at bounding box center [419, 172] width 81 height 16
click at [379, 164] on select "Choose an option... Pending Applied Excluded (Questions) Excluded (Expired) Exc…" at bounding box center [419, 172] width 81 height 16
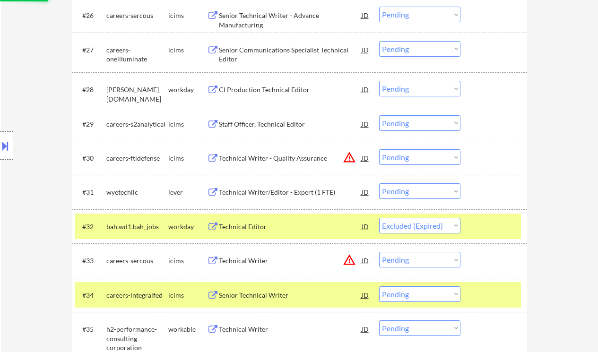
scroll to position [1197, 0]
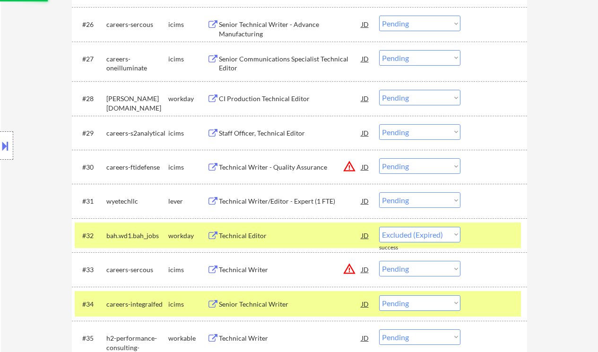
click at [269, 200] on div "Technical Writer/Editor - Expert (1 FTE)" at bounding box center [290, 201] width 143 height 9
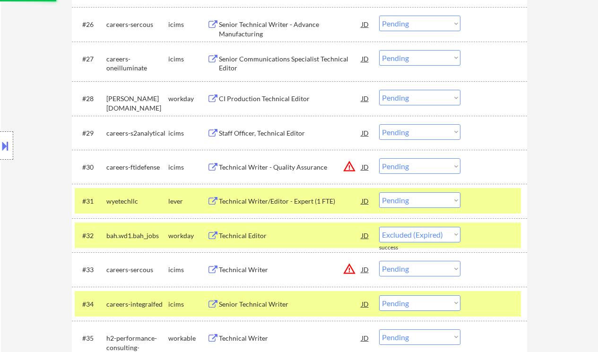
select select ""pending""
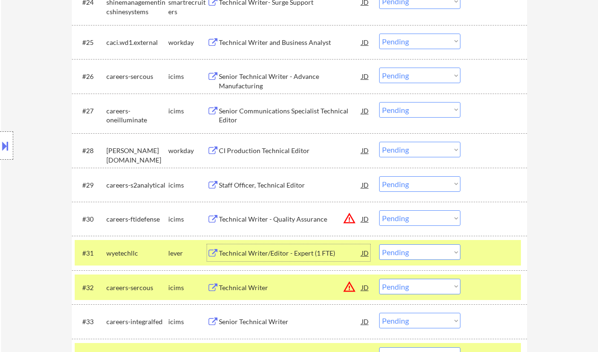
scroll to position [1071, 0]
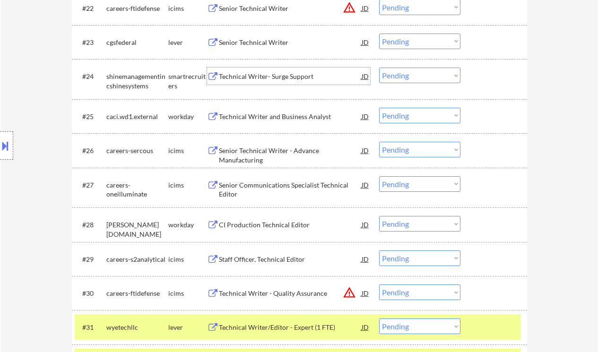
click at [266, 81] on div "Technical Writer- Surge Support" at bounding box center [290, 76] width 143 height 9
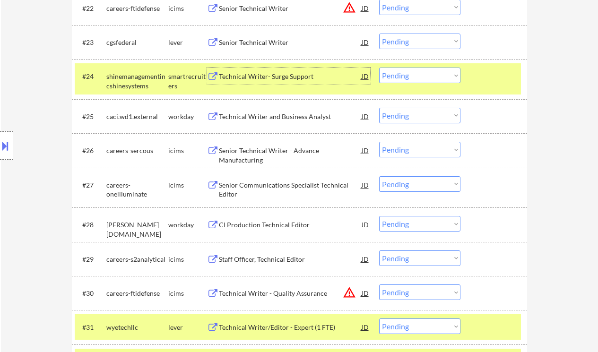
click at [427, 77] on select "Choose an option... Pending Applied Excluded (Questions) Excluded (Expired) Exc…" at bounding box center [419, 76] width 81 height 16
click at [379, 68] on select "Choose an option... Pending Applied Excluded (Questions) Excluded (Expired) Exc…" at bounding box center [419, 76] width 81 height 16
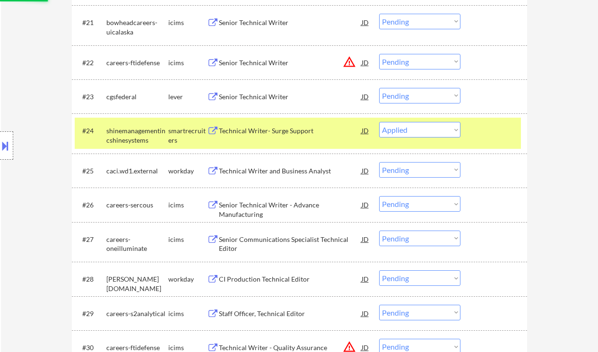
scroll to position [1008, 0]
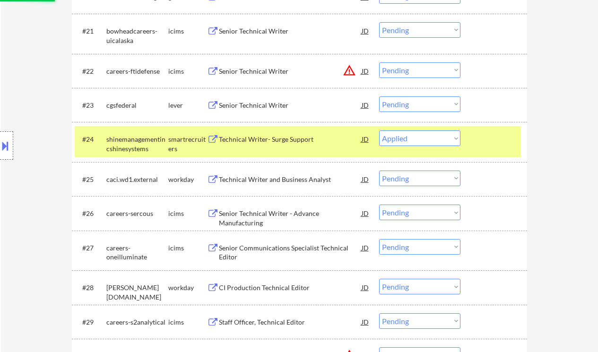
click at [242, 106] on div "Senior Technical Writer" at bounding box center [290, 105] width 143 height 9
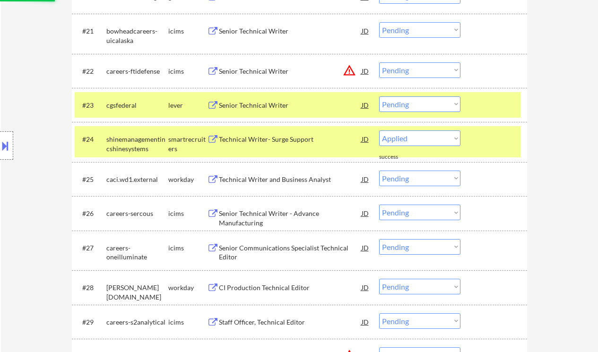
select select ""pending""
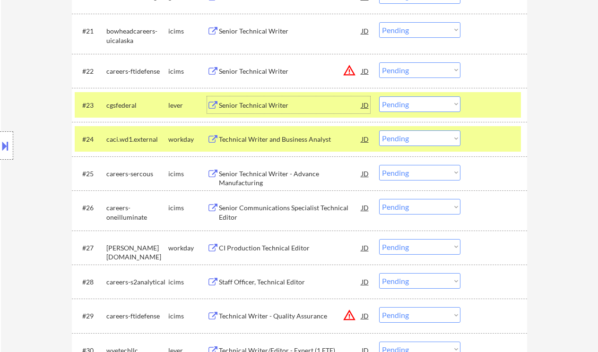
click at [426, 104] on select "Choose an option... Pending Applied Excluded (Questions) Excluded (Expired) Exc…" at bounding box center [419, 104] width 81 height 16
click at [379, 96] on select "Choose an option... Pending Applied Excluded (Questions) Excluded (Expired) Exc…" at bounding box center [419, 104] width 81 height 16
select select ""pending""
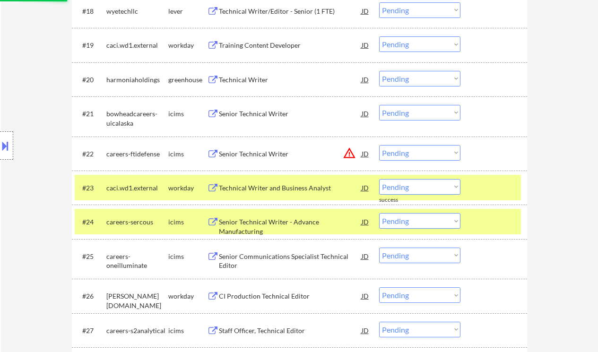
scroll to position [882, 0]
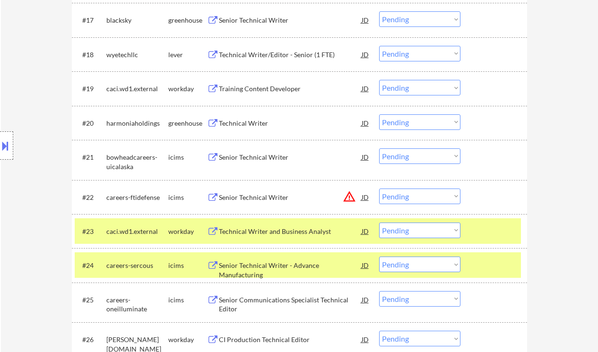
click at [258, 121] on div "Technical Writer" at bounding box center [290, 123] width 143 height 9
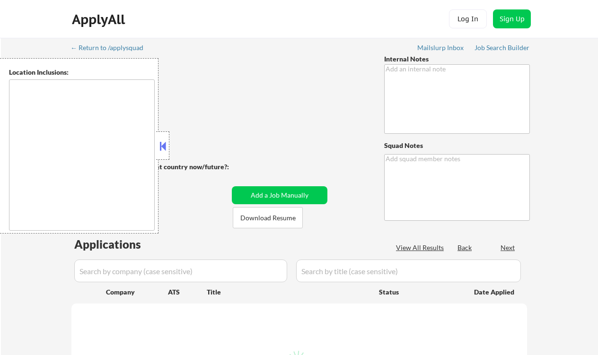
type textarea "Ramel"
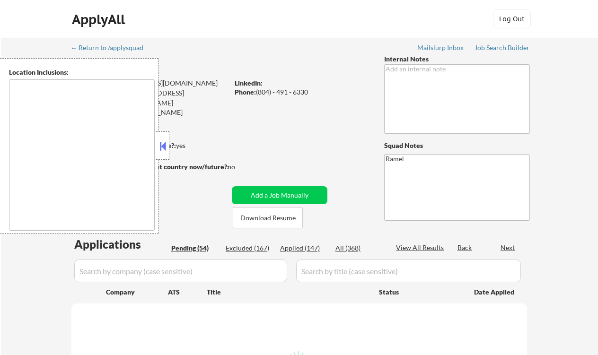
type textarea "[PERSON_NAME], [GEOGRAPHIC_DATA], [GEOGRAPHIC_DATA], [GEOGRAPHIC_DATA] [GEOGRAP…"
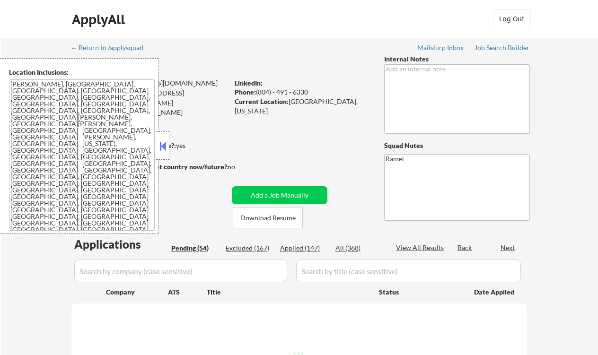
select select ""pending""
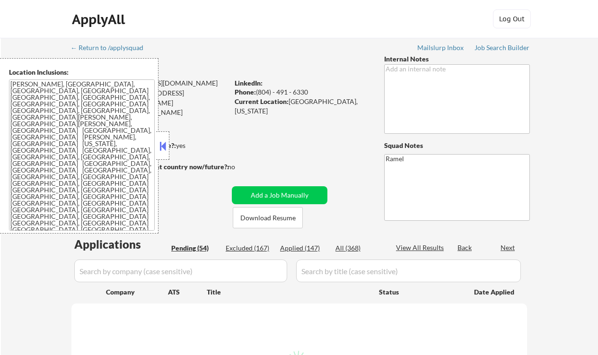
select select ""pending""
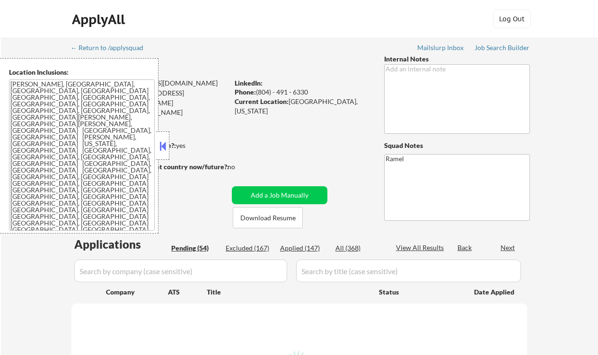
select select ""pending""
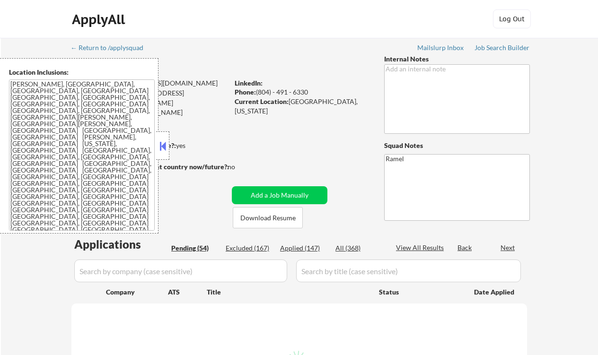
select select ""pending""
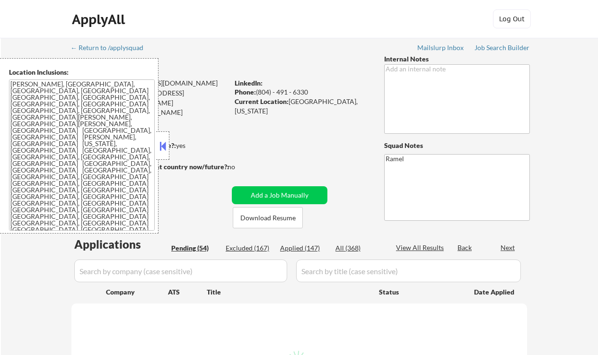
select select ""pending""
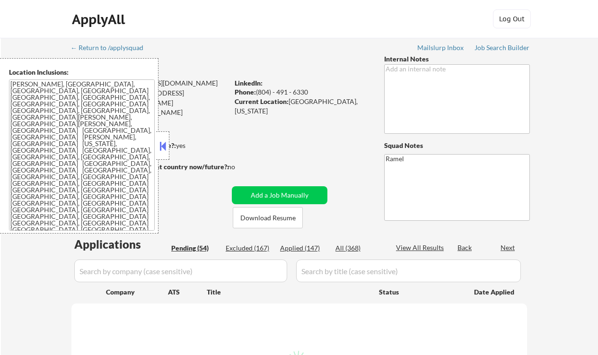
select select ""pending""
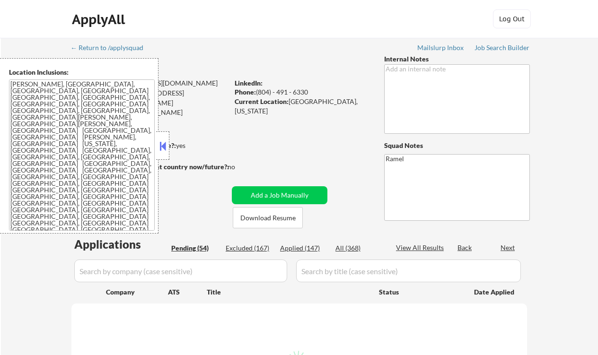
select select ""pending""
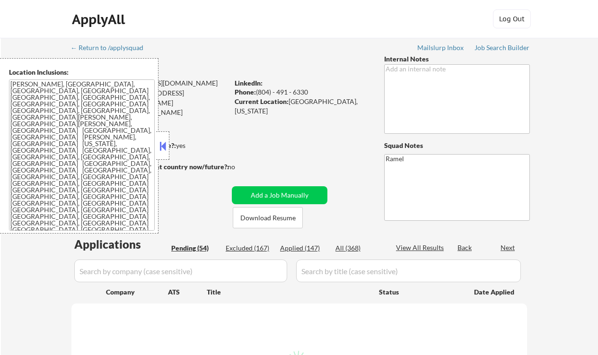
select select ""pending""
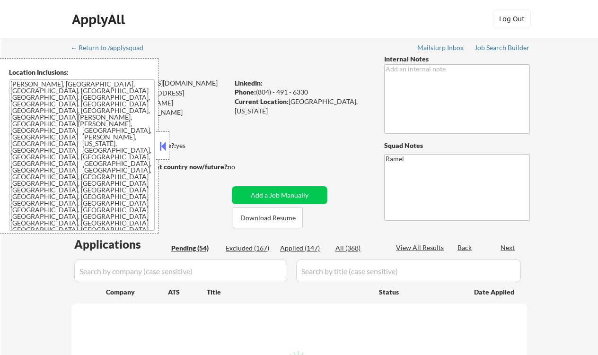
select select ""pending""
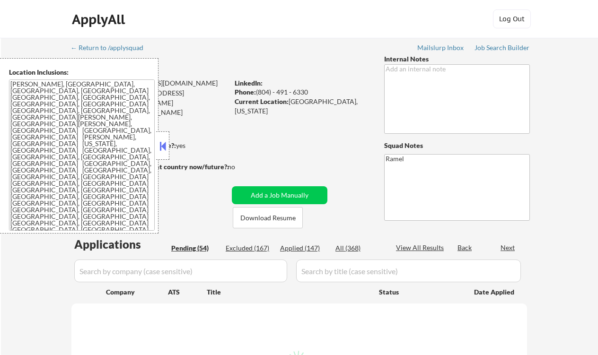
select select ""pending""
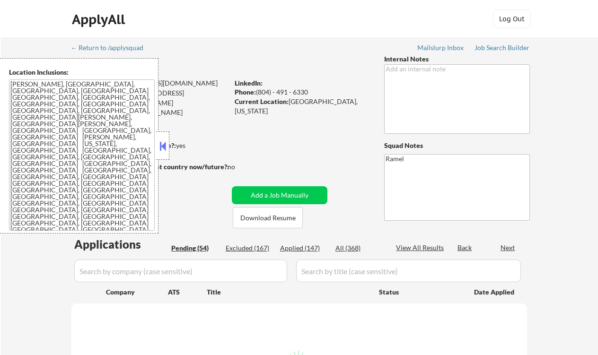
select select ""pending""
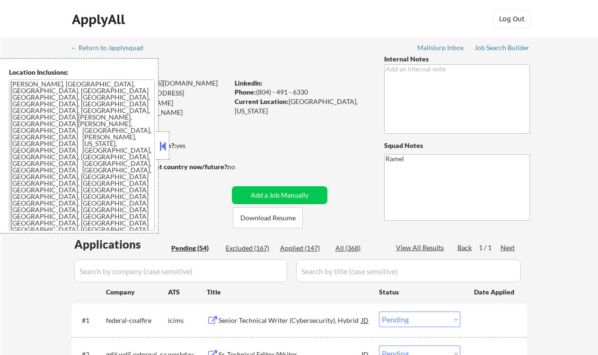
click at [165, 147] on button at bounding box center [162, 146] width 10 height 14
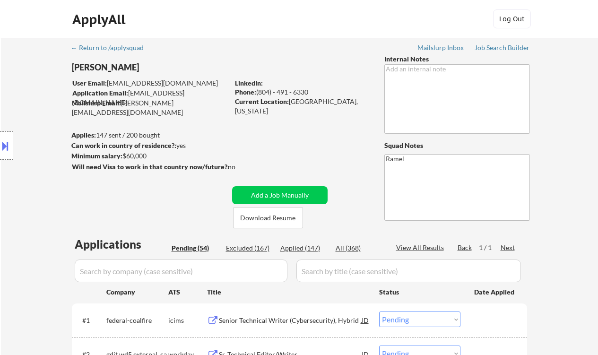
select select ""pending""
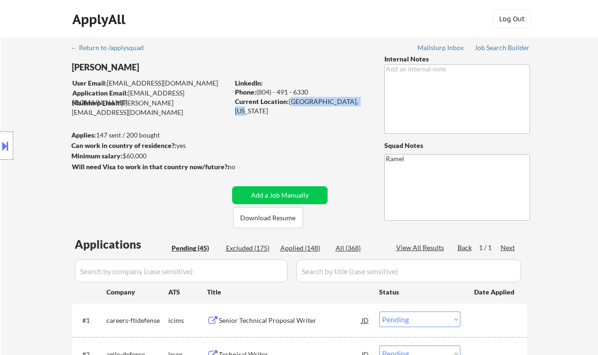
drag, startPoint x: 358, startPoint y: 102, endPoint x: 290, endPoint y: 99, distance: 68.6
click at [290, 99] on div "Current Location: Chevy Chase, Maryland" at bounding box center [302, 106] width 134 height 18
copy div "[GEOGRAPHIC_DATA], [US_STATE]"
select select ""pending""
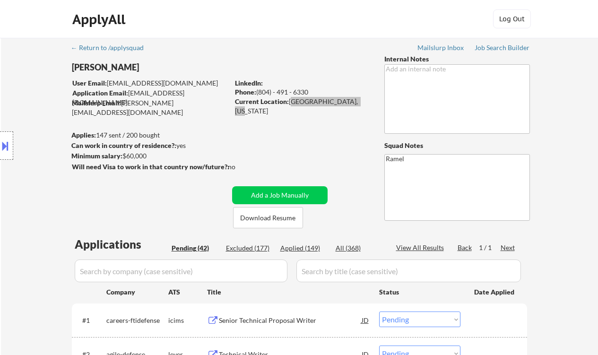
select select ""pending""
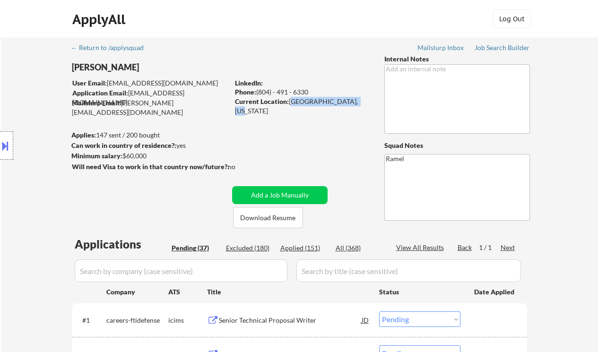
copy div "[GEOGRAPHIC_DATA], [US_STATE]"
select select ""pending""
